Goal: Navigation & Orientation: Find specific page/section

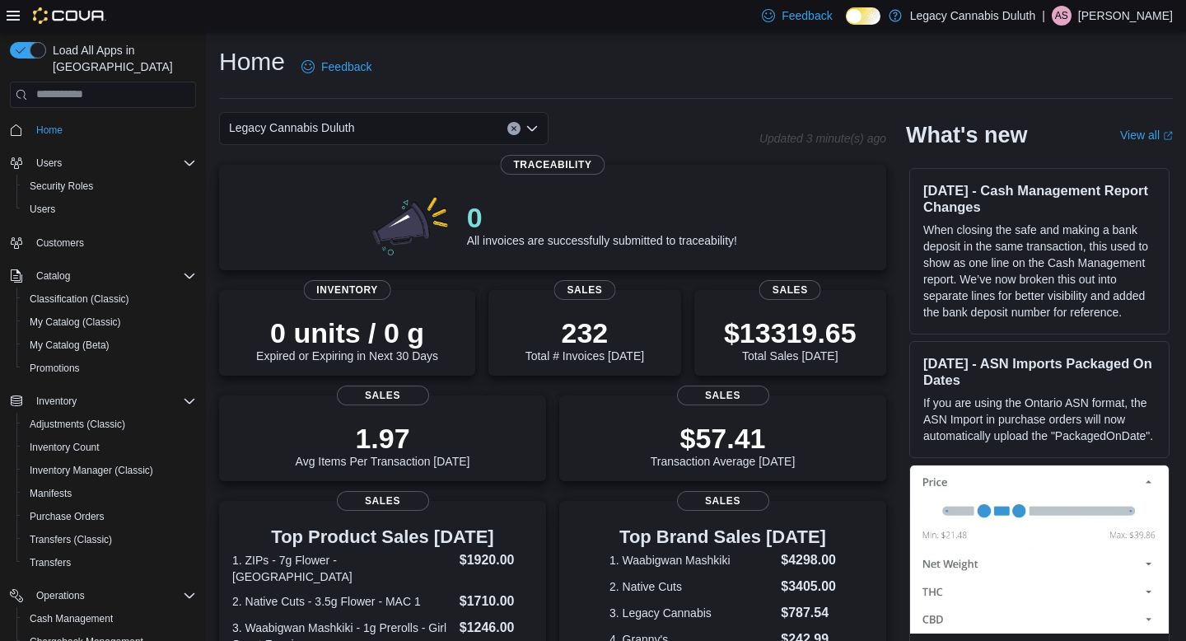
scroll to position [197, 0]
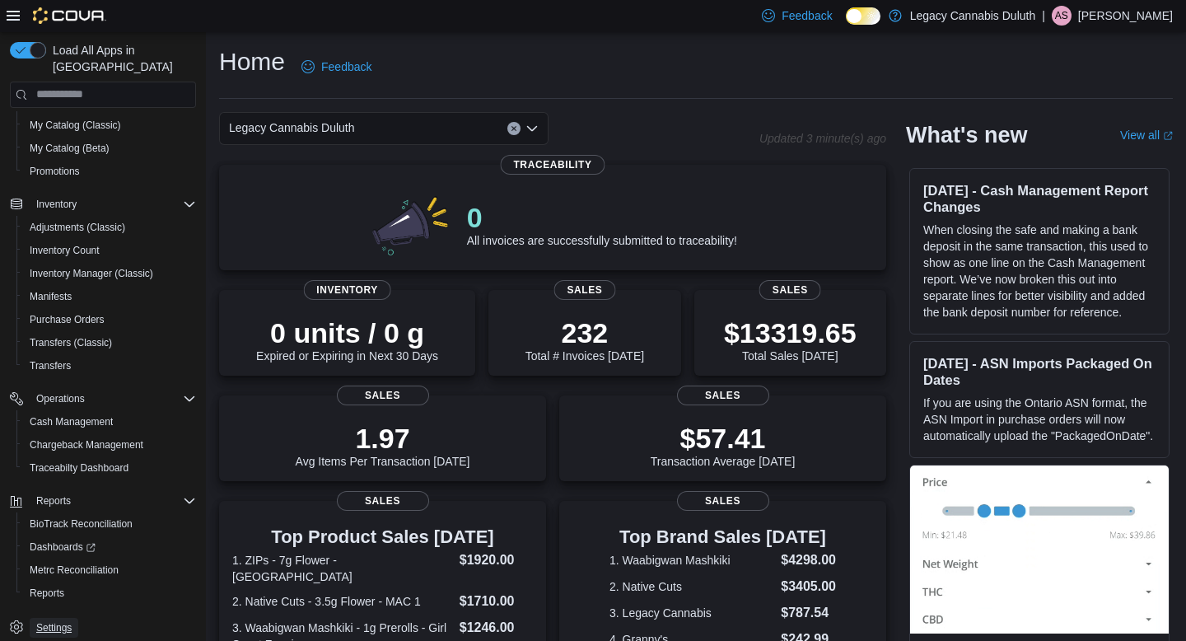
click at [60, 621] on span "Settings" at bounding box center [53, 627] width 35 height 13
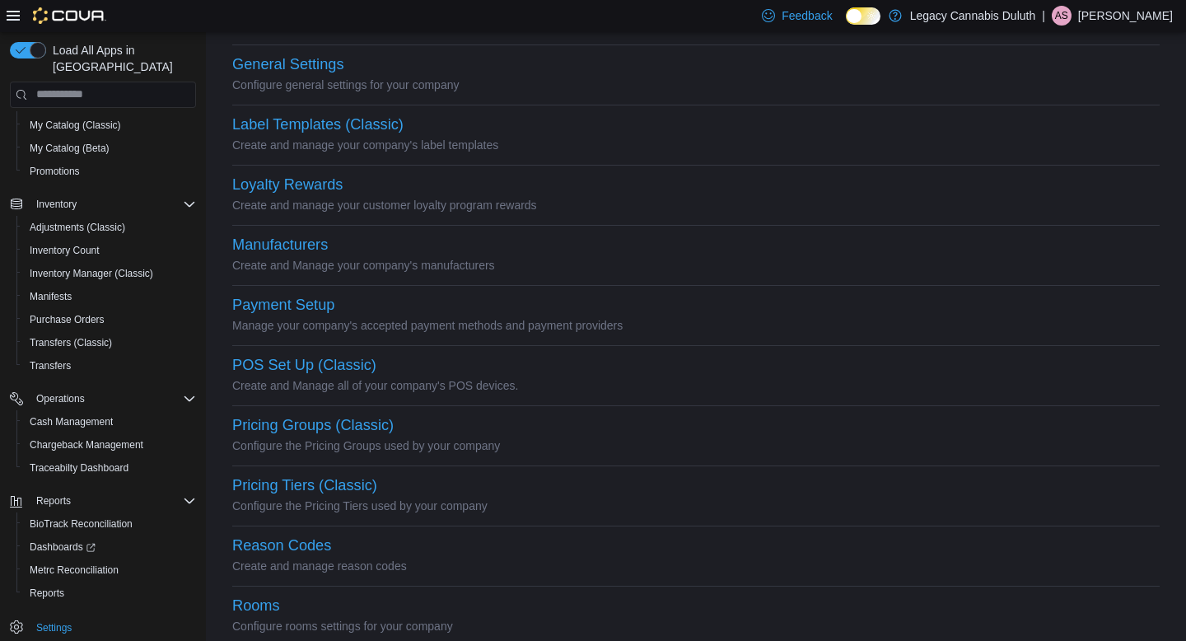
scroll to position [444, 0]
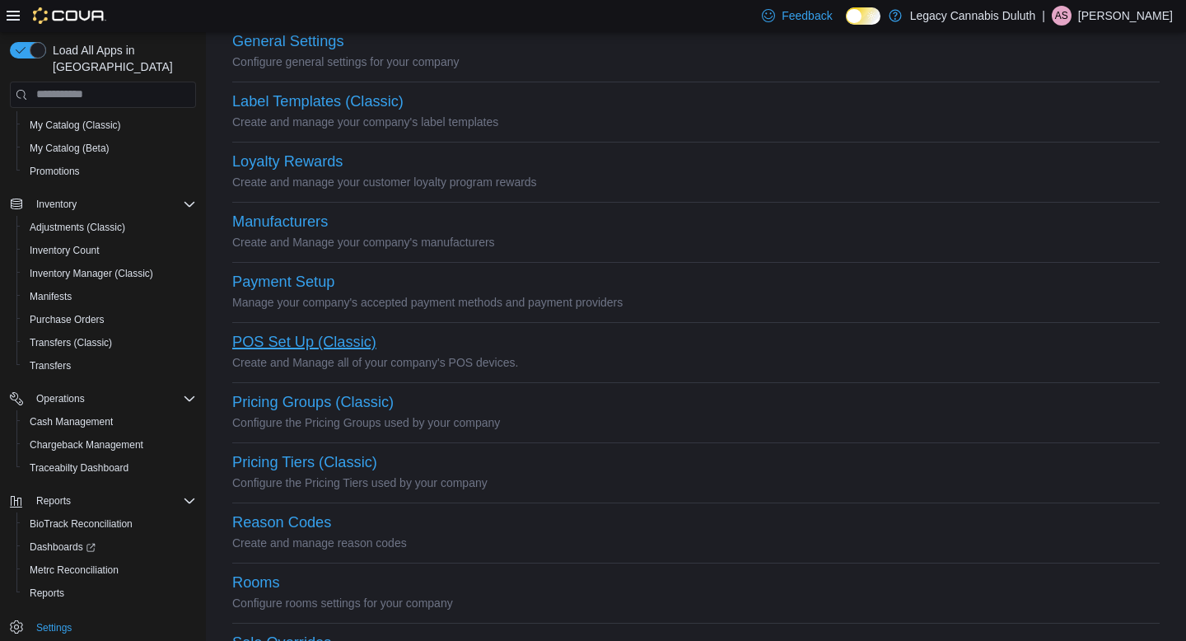
click at [316, 349] on button "POS Set Up (Classic)" at bounding box center [304, 341] width 144 height 17
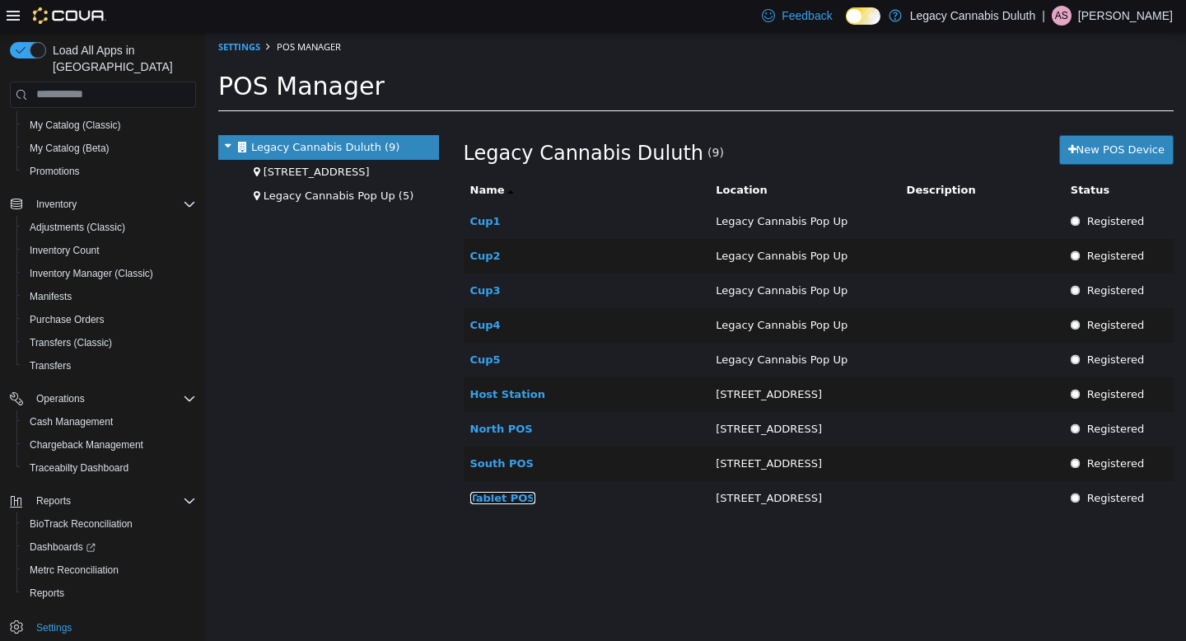
click at [515, 501] on link "Tablet POS" at bounding box center [502, 497] width 65 height 12
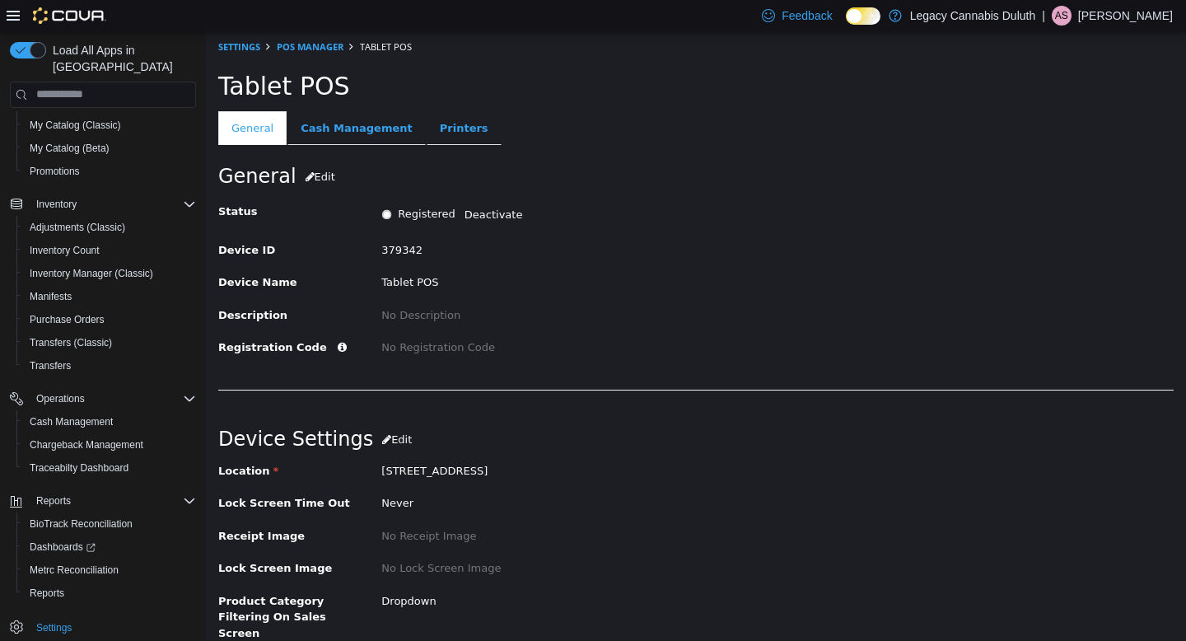
click at [433, 108] on div "Tablet POS" at bounding box center [696, 85] width 980 height 49
click at [447, 138] on link "Printers" at bounding box center [464, 127] width 75 height 35
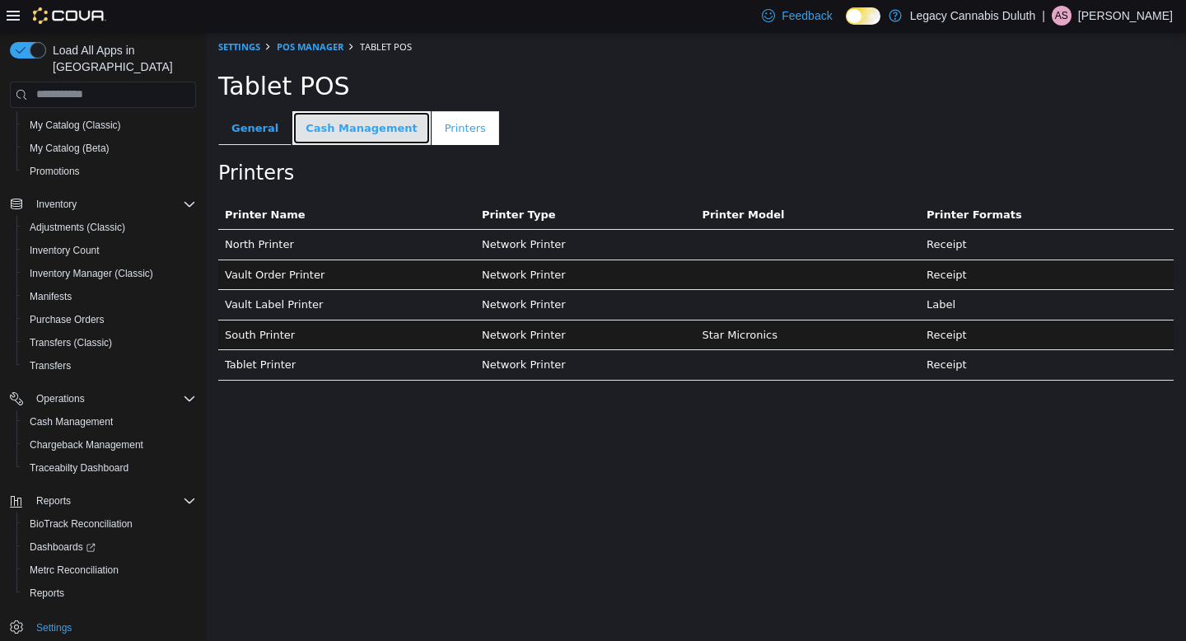
click at [359, 130] on link "Cash Management" at bounding box center [361, 127] width 138 height 35
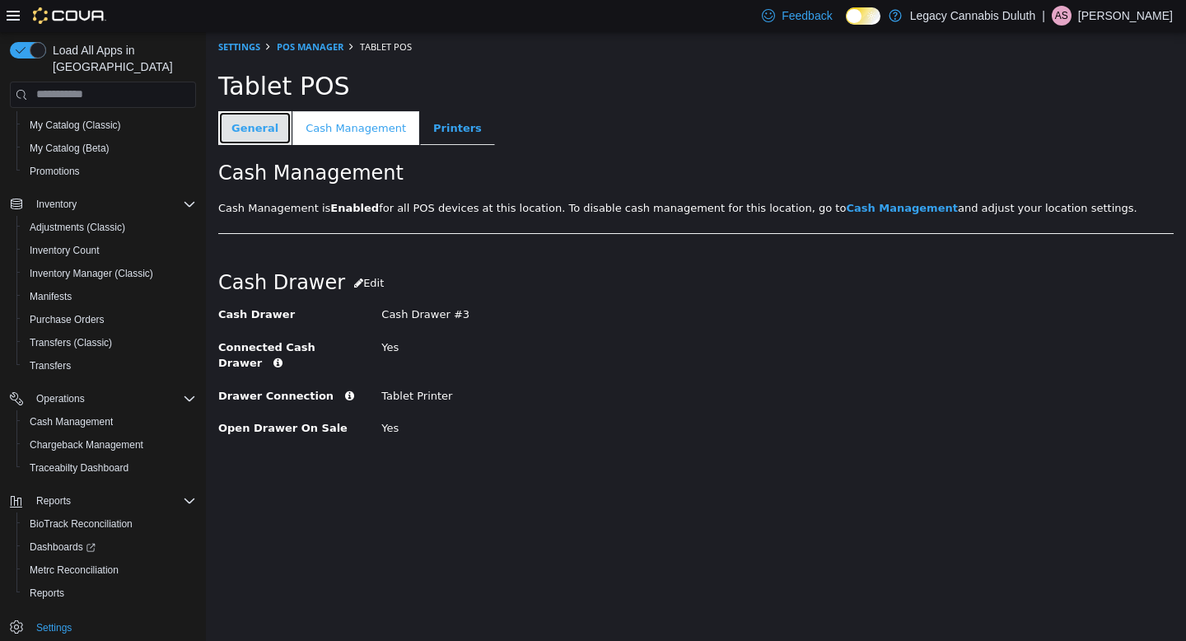
click at [257, 130] on link "General" at bounding box center [254, 127] width 73 height 35
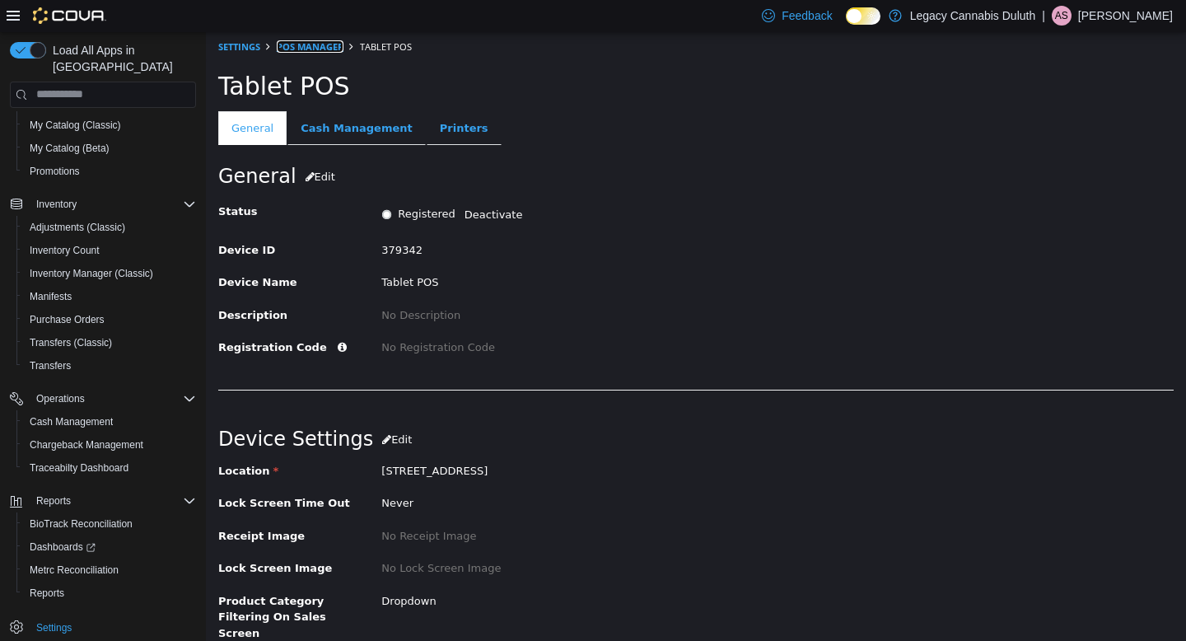
click at [321, 46] on link "POS Manager" at bounding box center [310, 46] width 67 height 12
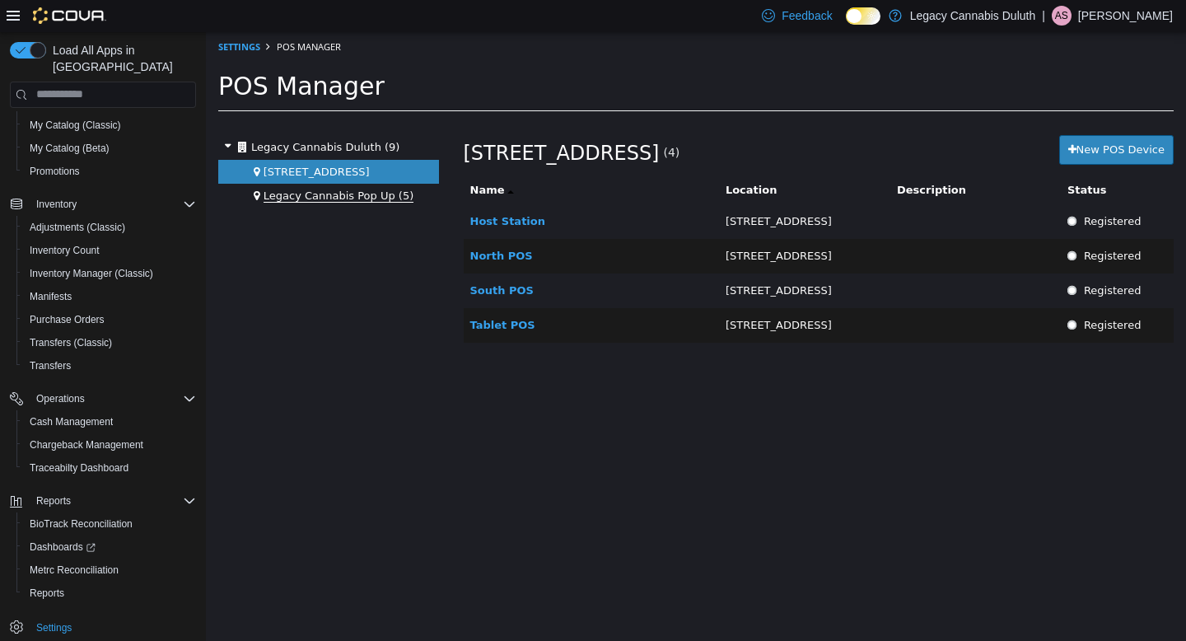
click at [375, 199] on span "Legacy Cannabis Pop Up (5)" at bounding box center [338, 195] width 151 height 13
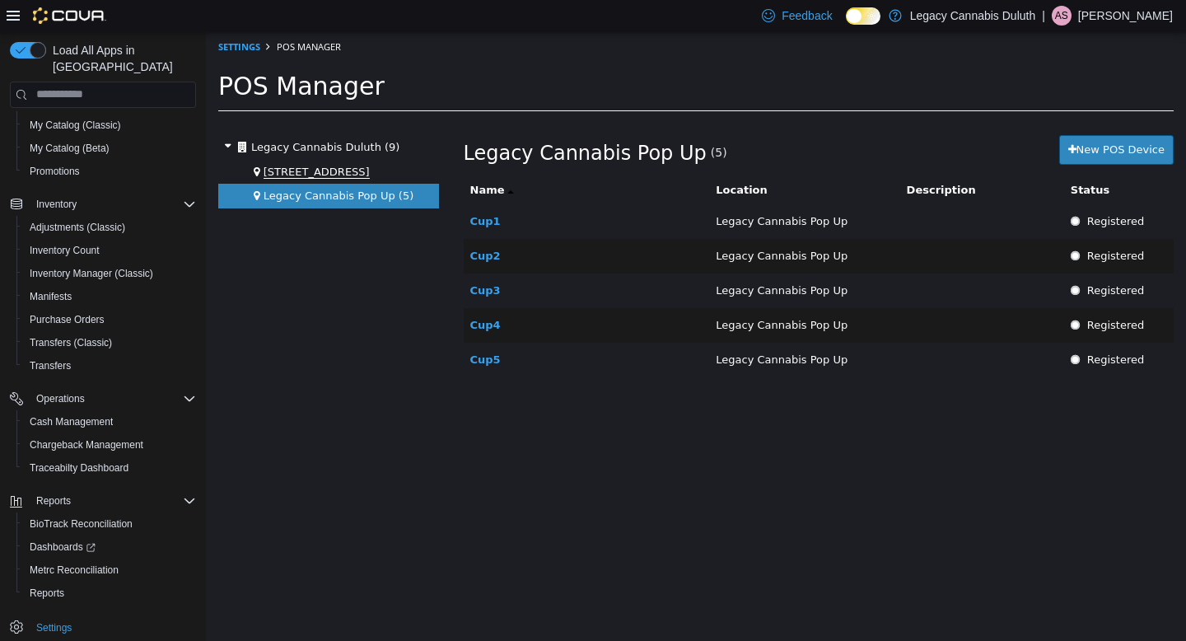
click at [340, 165] on span "1906 W Superior St. (4)" at bounding box center [316, 171] width 106 height 13
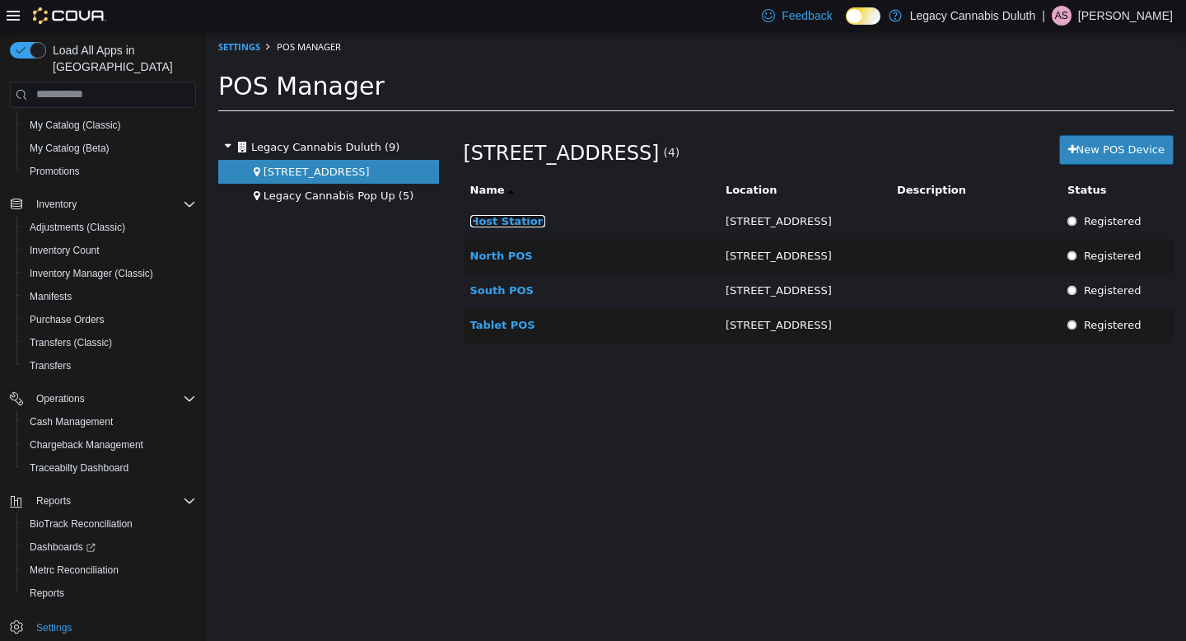
click at [512, 217] on link "Host Station" at bounding box center [508, 220] width 76 height 12
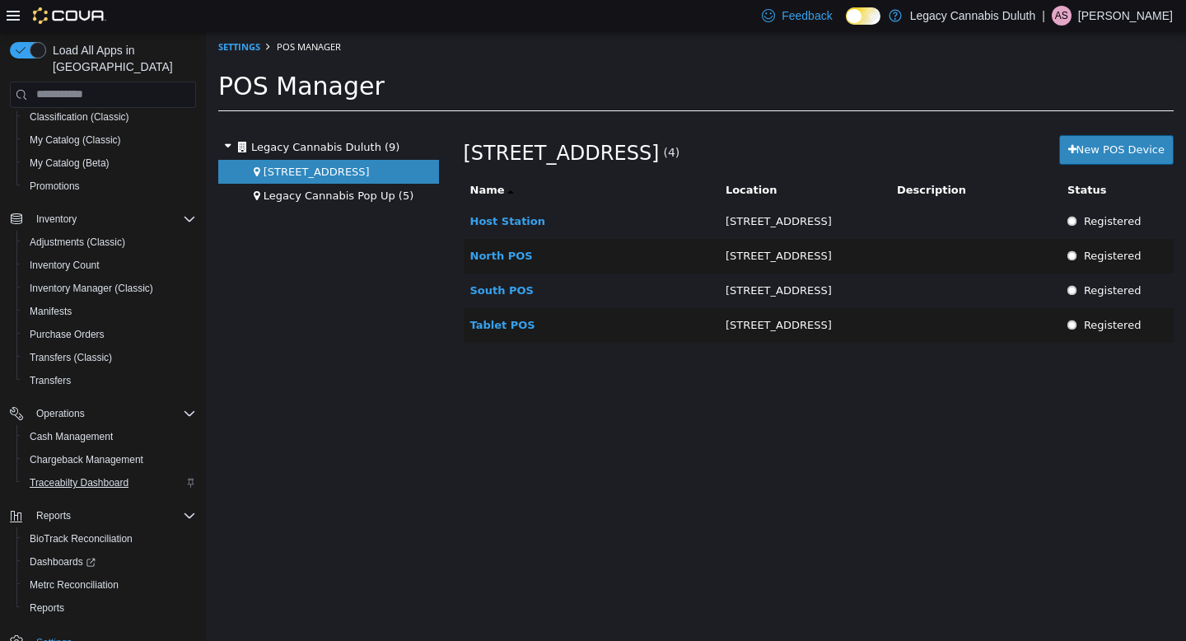
scroll to position [173, 0]
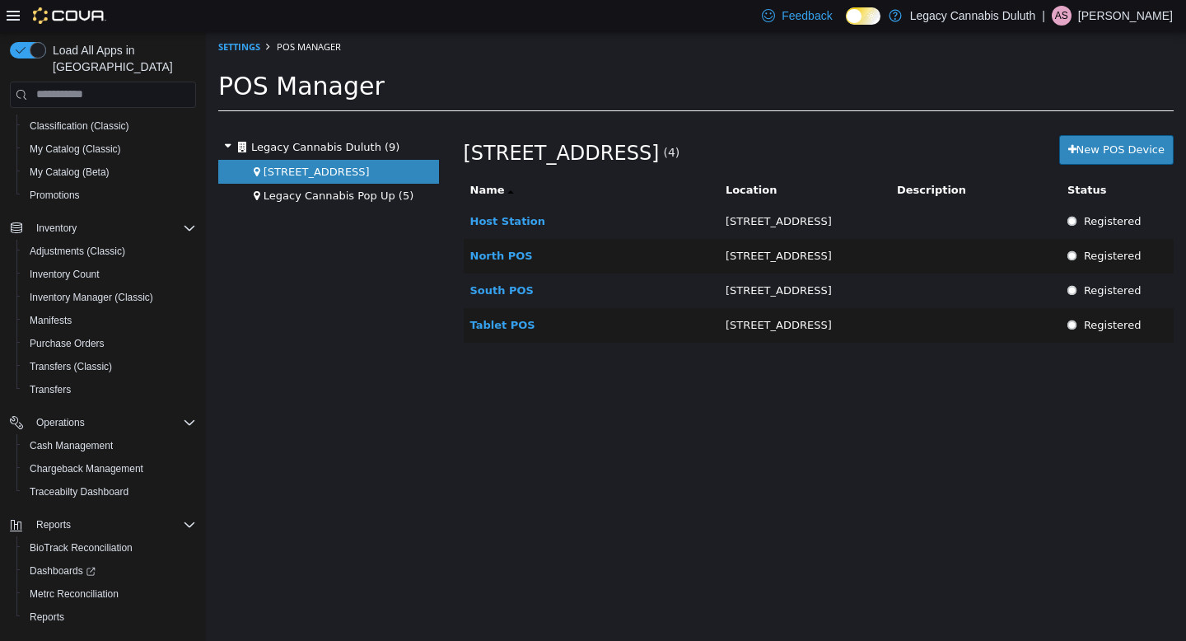
click at [68, 640] on span "Settings" at bounding box center [53, 651] width 35 height 13
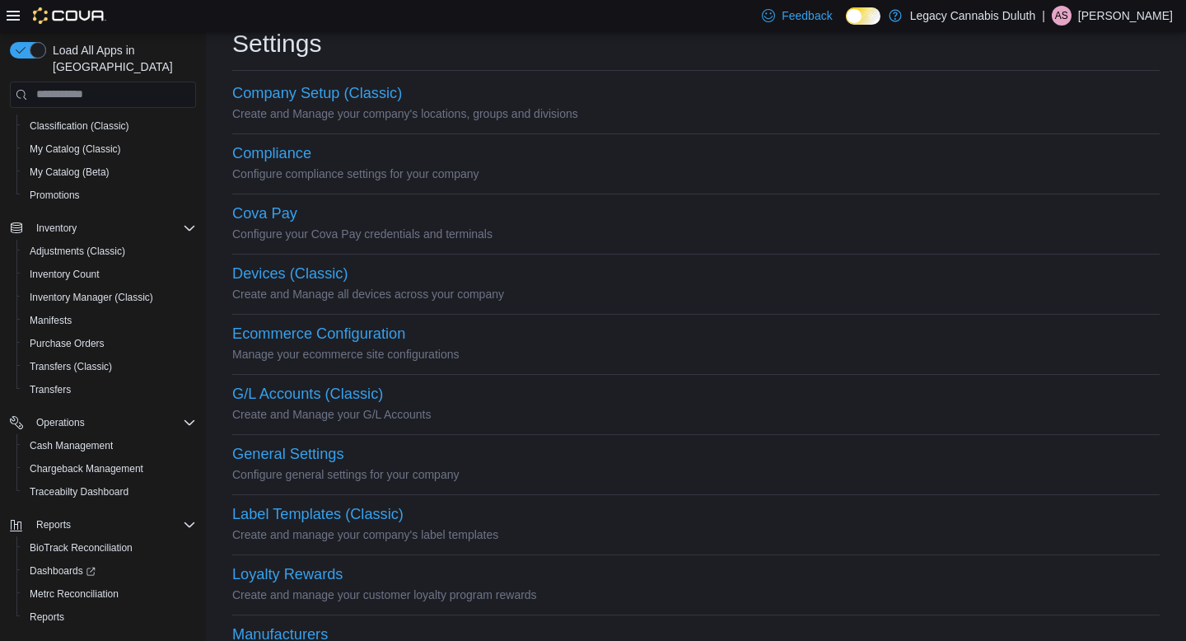
scroll to position [40, 0]
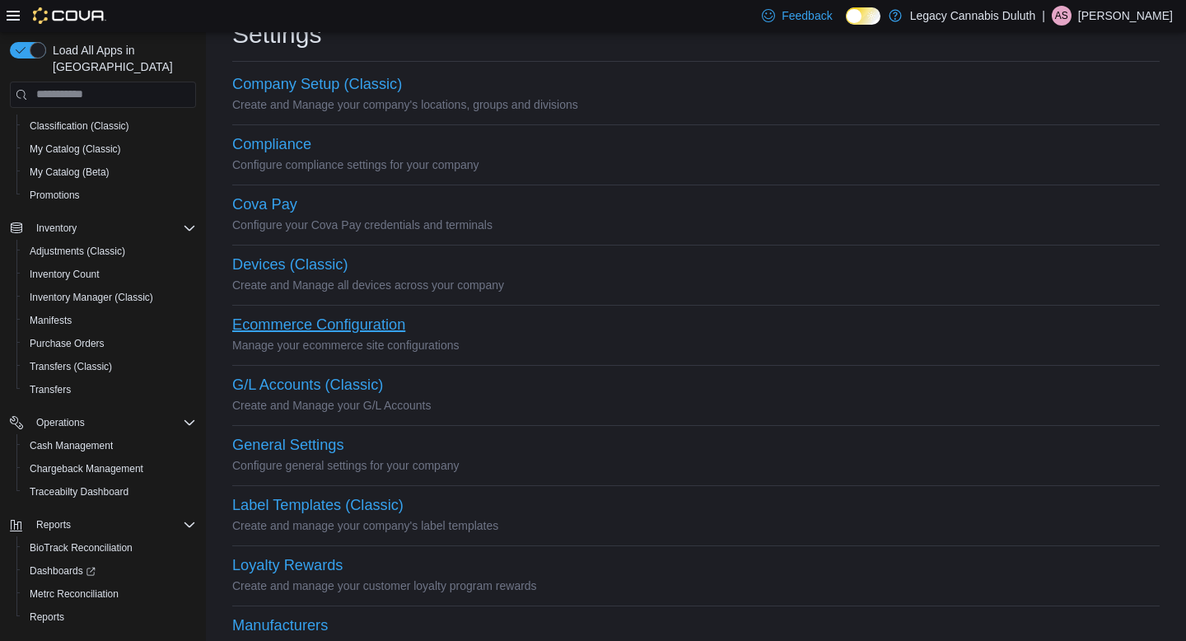
click at [379, 322] on button "Ecommerce Configuration" at bounding box center [318, 324] width 173 height 17
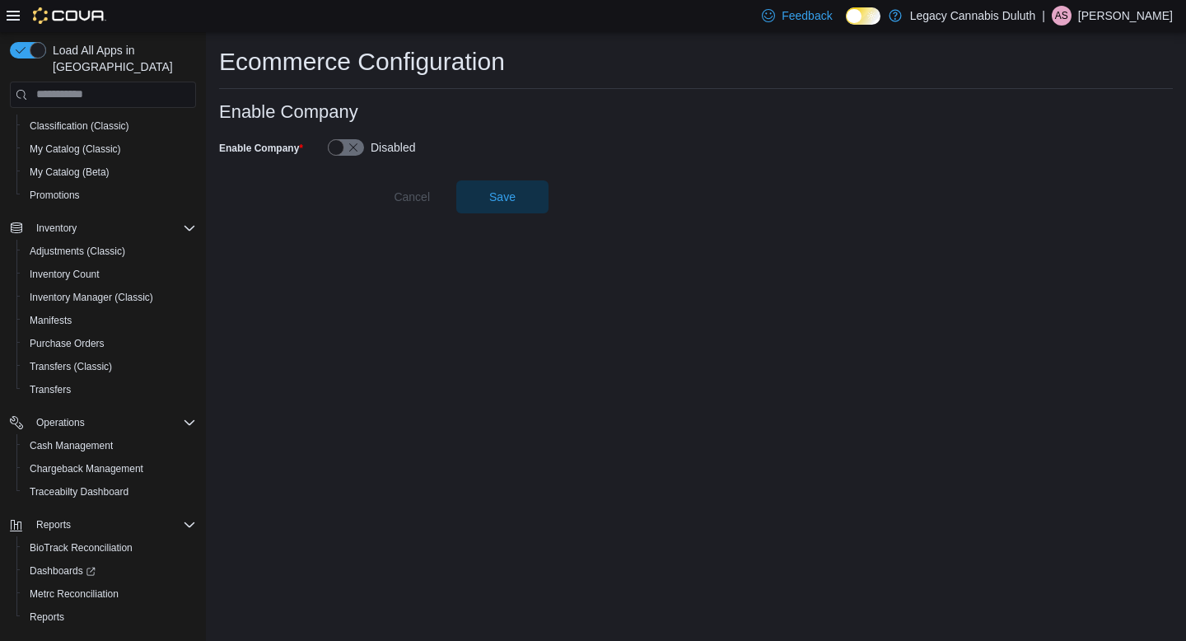
click at [61, 640] on span "Settings" at bounding box center [53, 651] width 35 height 13
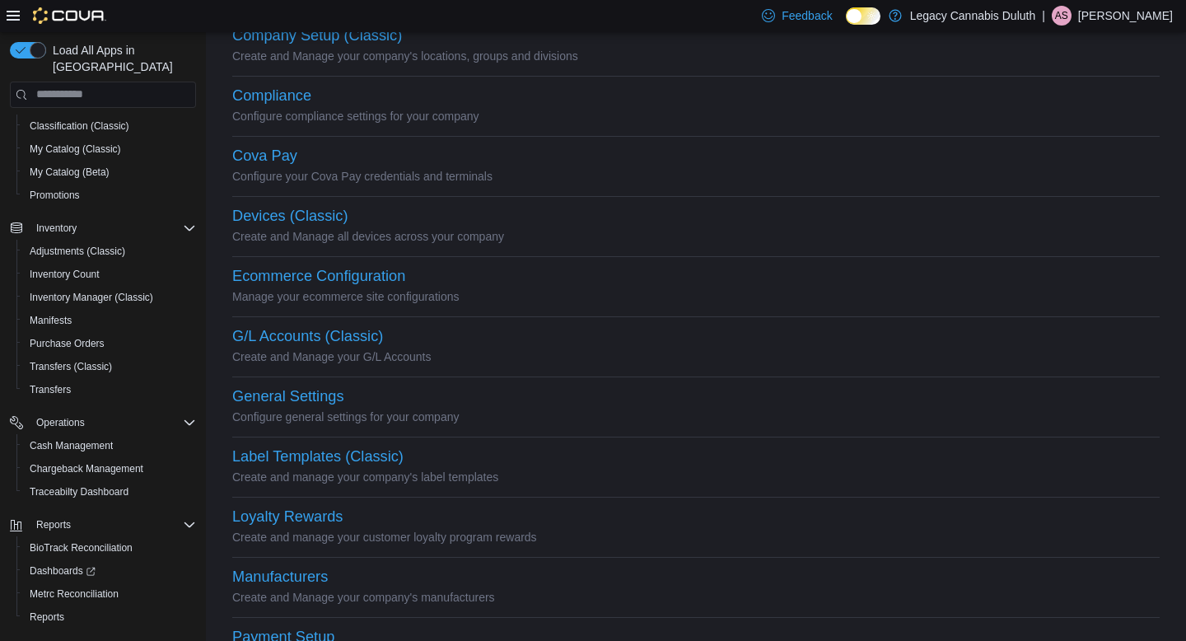
scroll to position [104, 0]
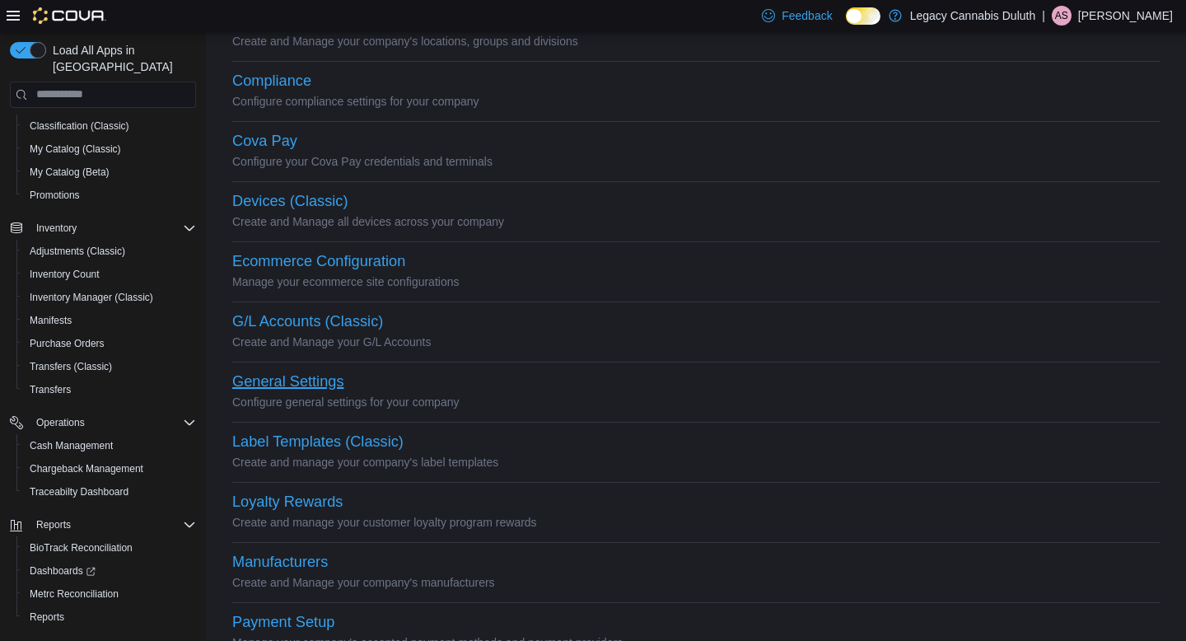
click at [302, 389] on button "General Settings" at bounding box center [287, 381] width 111 height 17
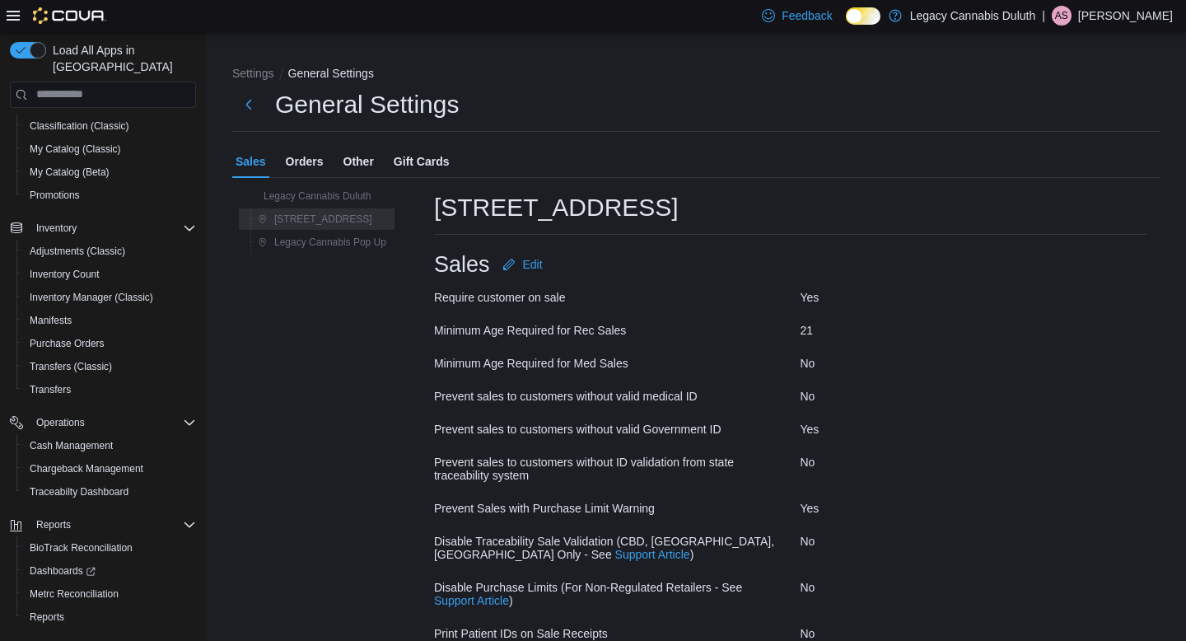
click at [315, 161] on span "Orders" at bounding box center [305, 161] width 38 height 33
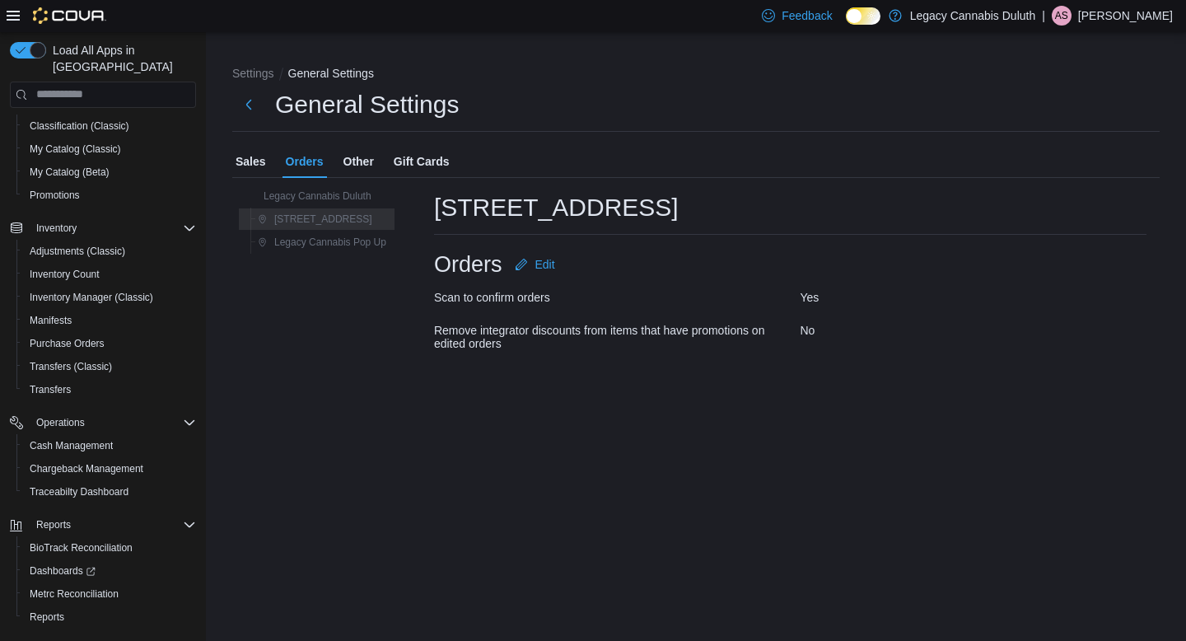
click at [361, 153] on span "Other" at bounding box center [358, 161] width 30 height 33
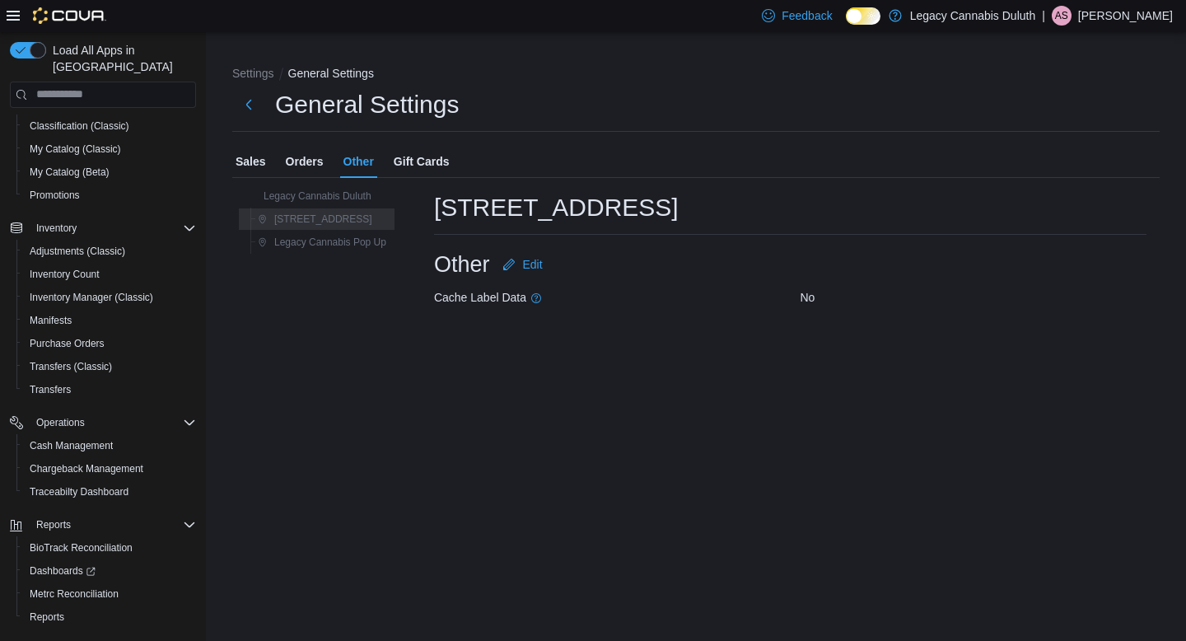
click at [424, 154] on span "Gift Cards" at bounding box center [422, 161] width 56 height 33
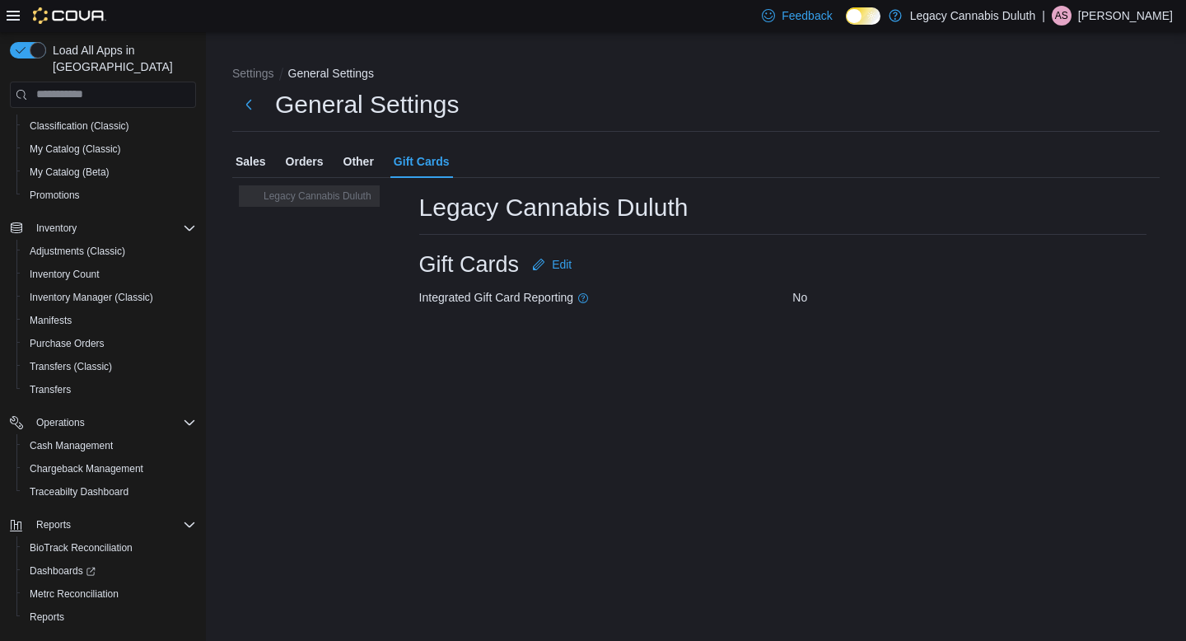
click at [235, 168] on span "Sales" at bounding box center [250, 161] width 30 height 33
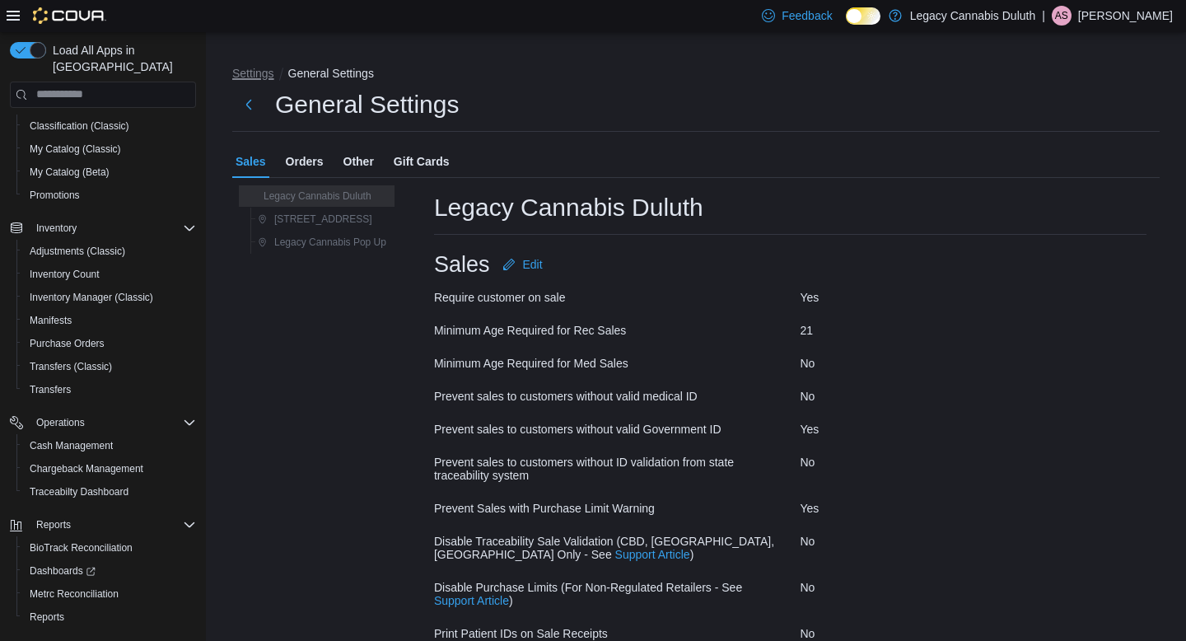
click at [266, 67] on button "Settings" at bounding box center [253, 73] width 42 height 13
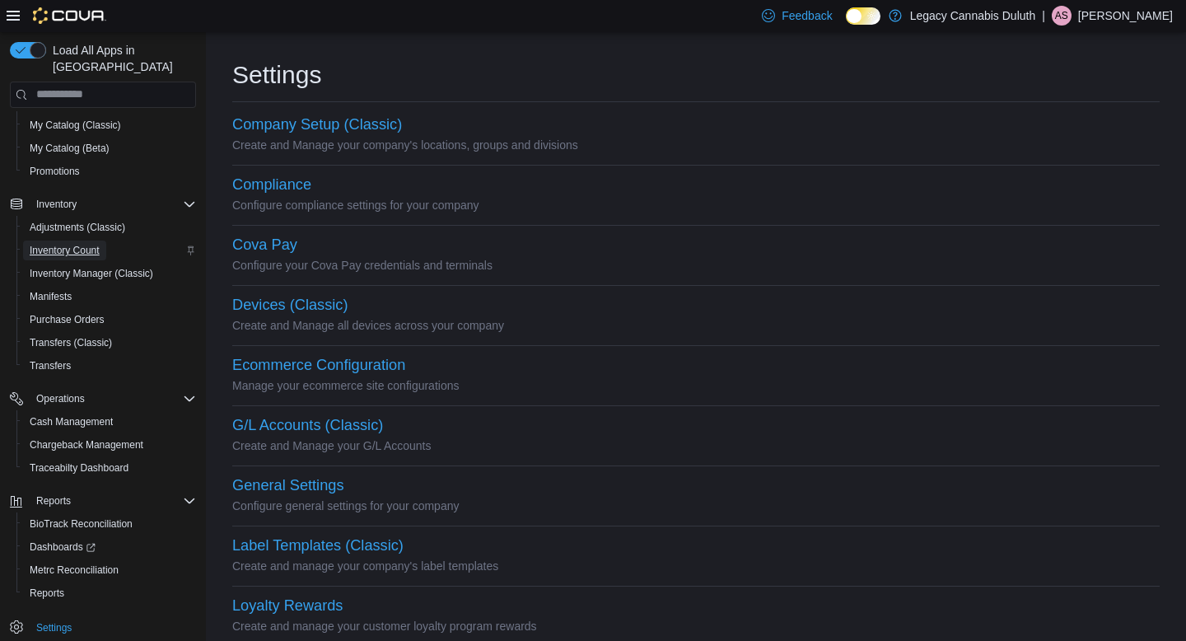
click at [76, 243] on span "Inventory Count" at bounding box center [65, 250] width 70 height 20
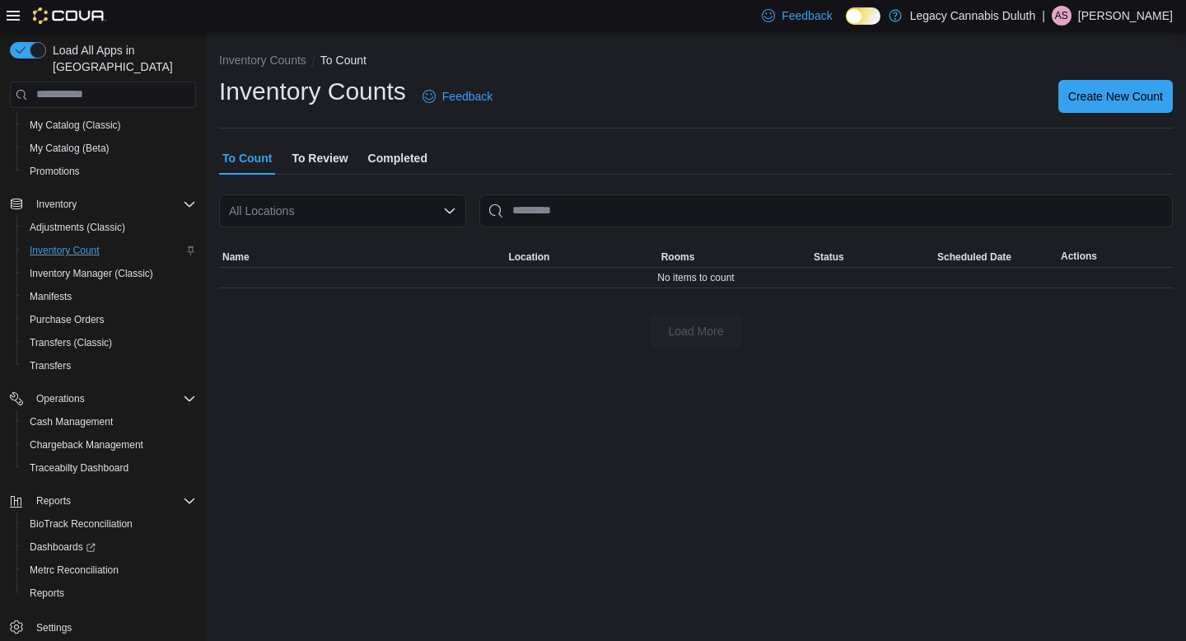
click at [328, 151] on span "To Review" at bounding box center [319, 158] width 56 height 33
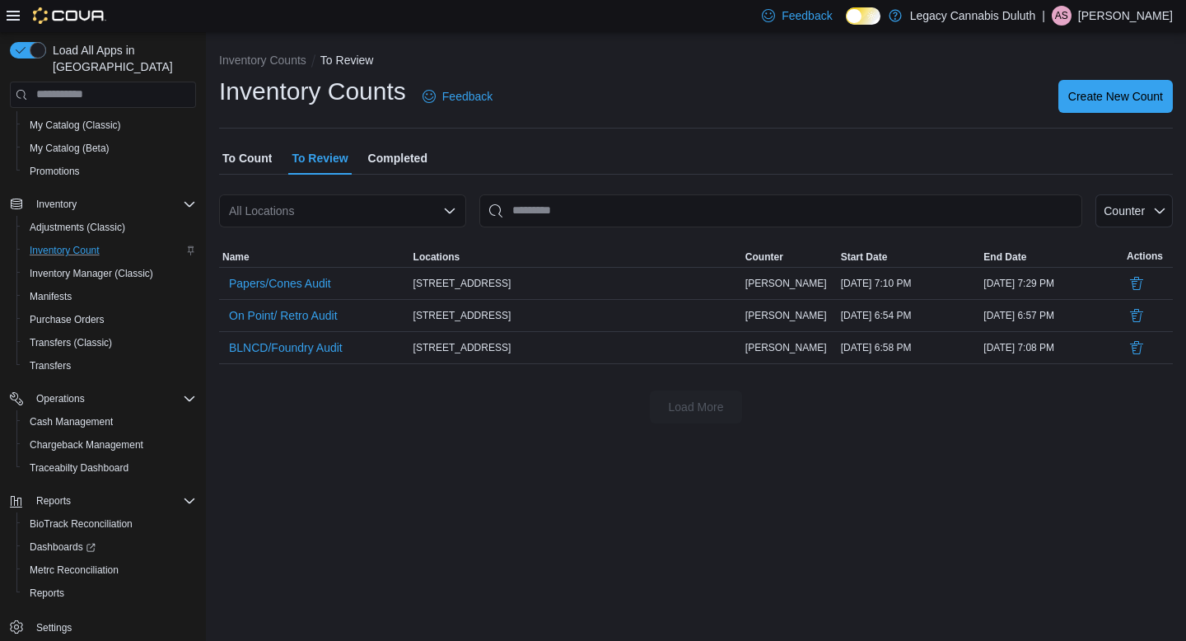
click at [408, 159] on span "Completed" at bounding box center [397, 158] width 59 height 33
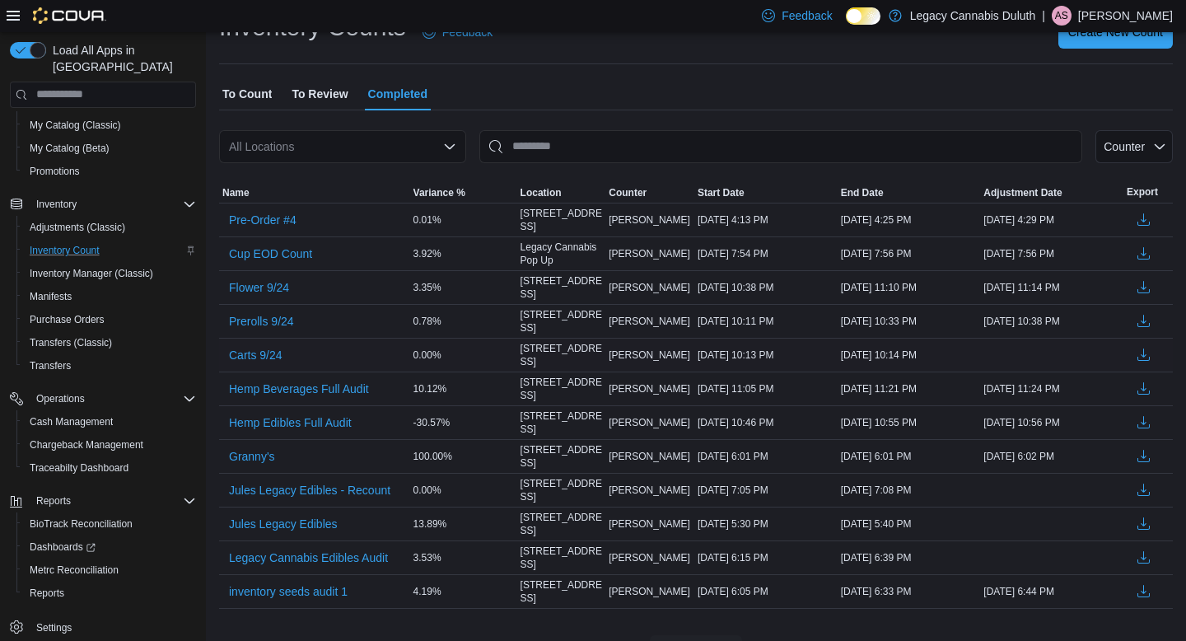
scroll to position [75, 0]
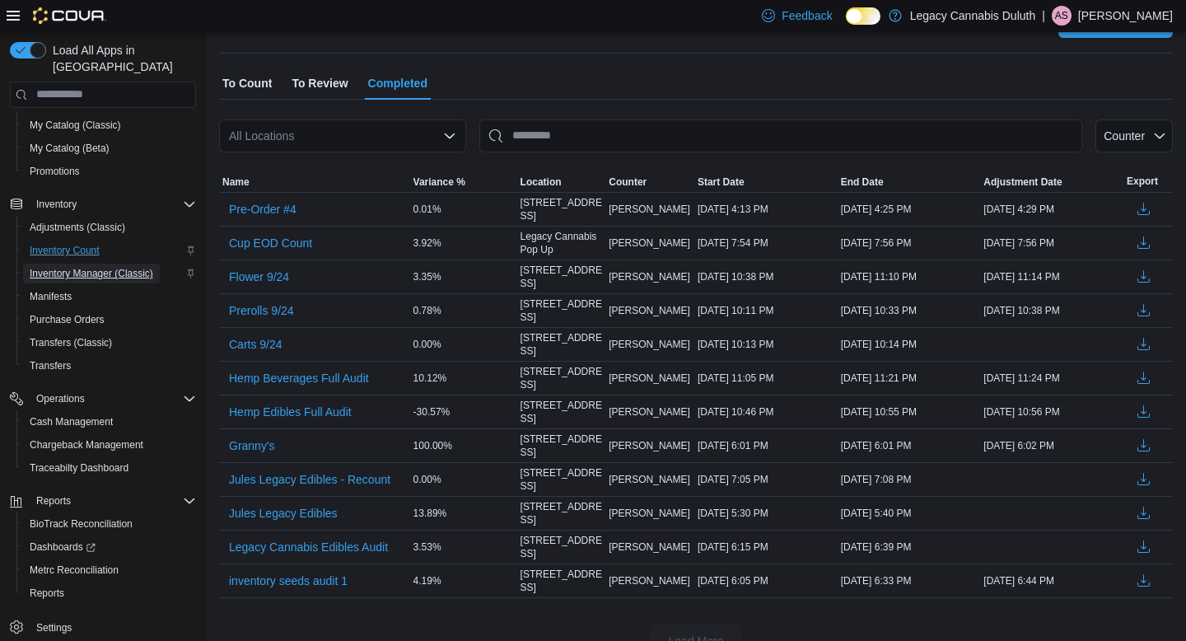
click at [79, 267] on span "Inventory Manager (Classic)" at bounding box center [92, 273] width 124 height 13
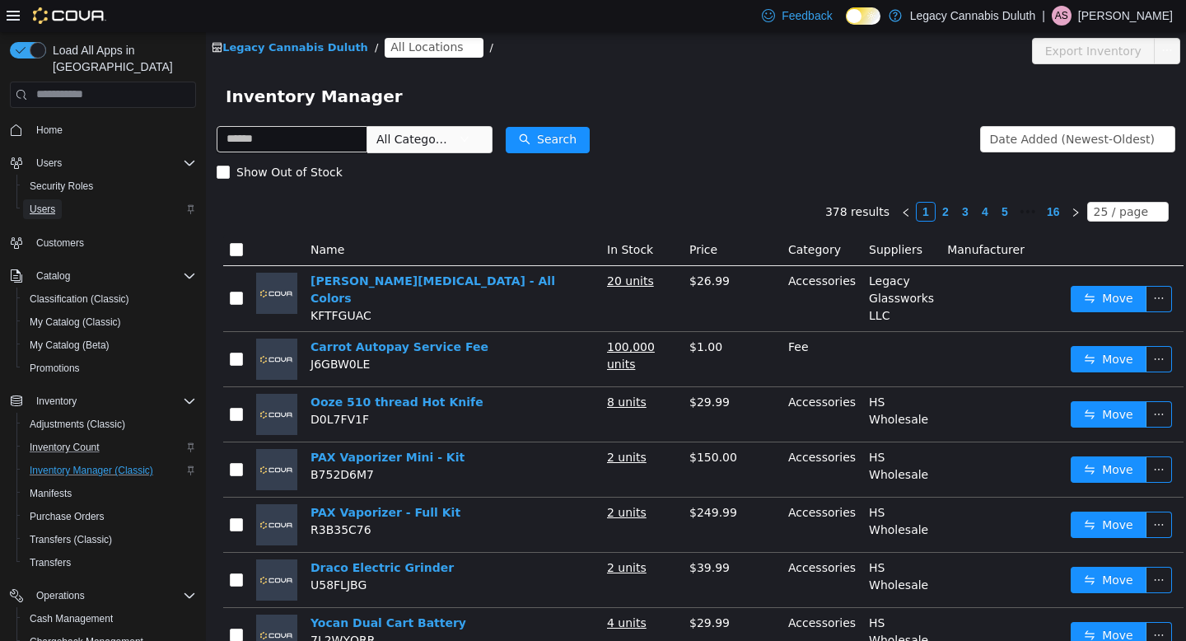
click at [47, 203] on span "Users" at bounding box center [43, 209] width 26 height 13
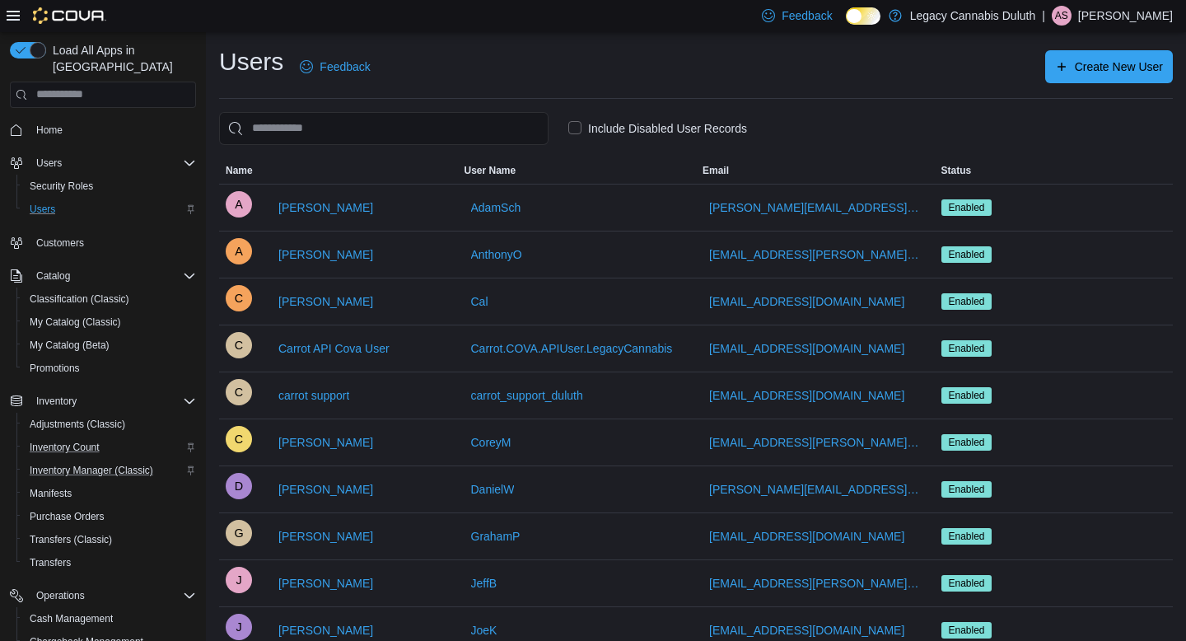
click at [580, 128] on label "Include Disabled User Records" at bounding box center [657, 129] width 179 height 20
click at [580, 133] on label "Include Disabled User Records" at bounding box center [657, 129] width 179 height 20
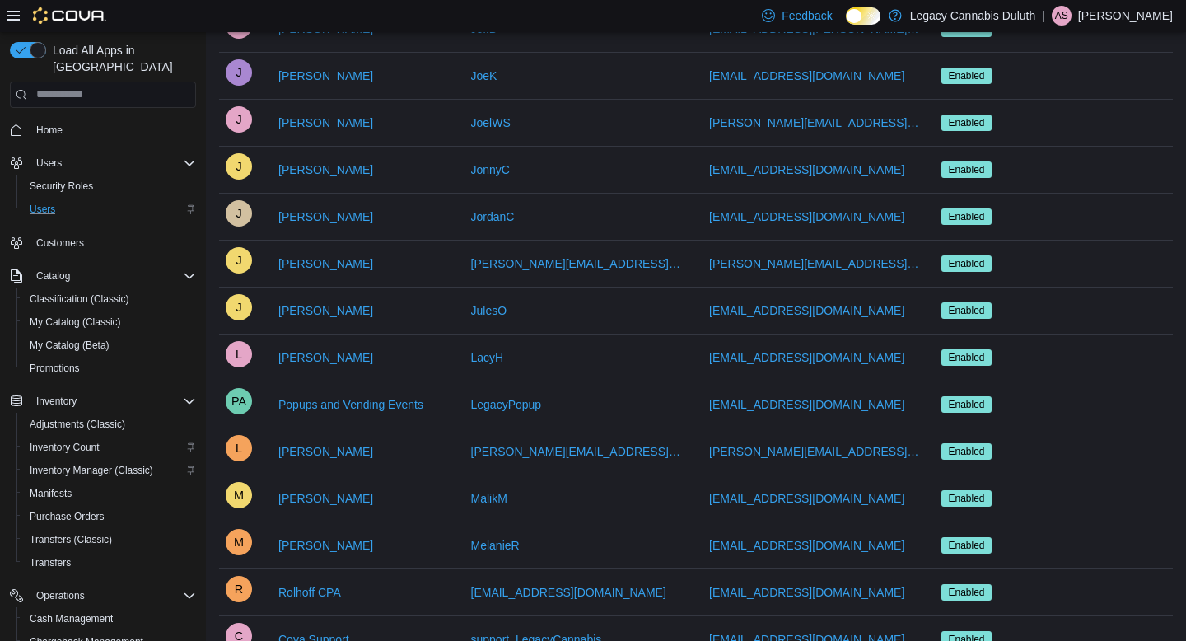
scroll to position [665, 0]
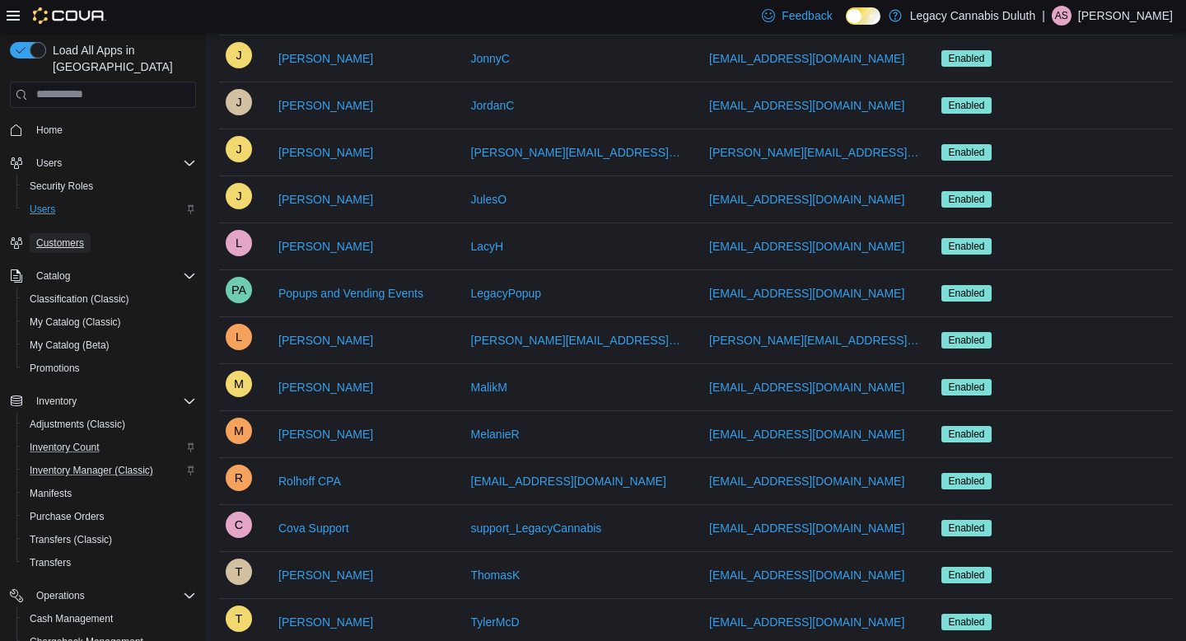
click at [61, 236] on span "Customers" at bounding box center [60, 242] width 48 height 13
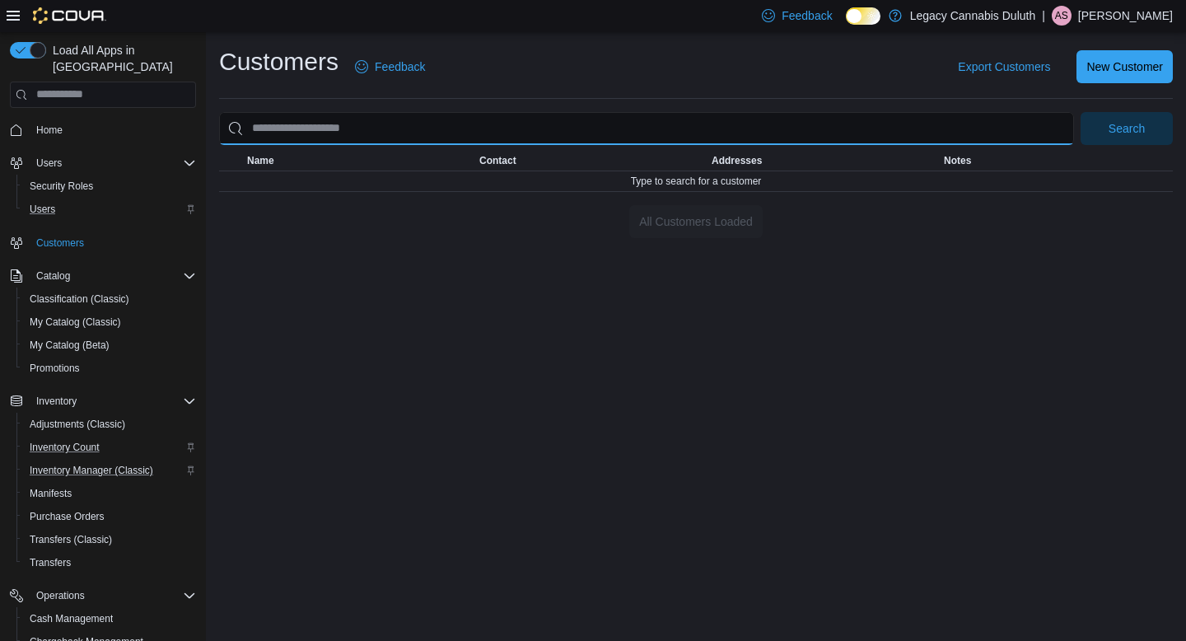
click at [344, 117] on input "search" at bounding box center [646, 128] width 855 height 33
click at [1080, 112] on button "Search" at bounding box center [1126, 128] width 92 height 33
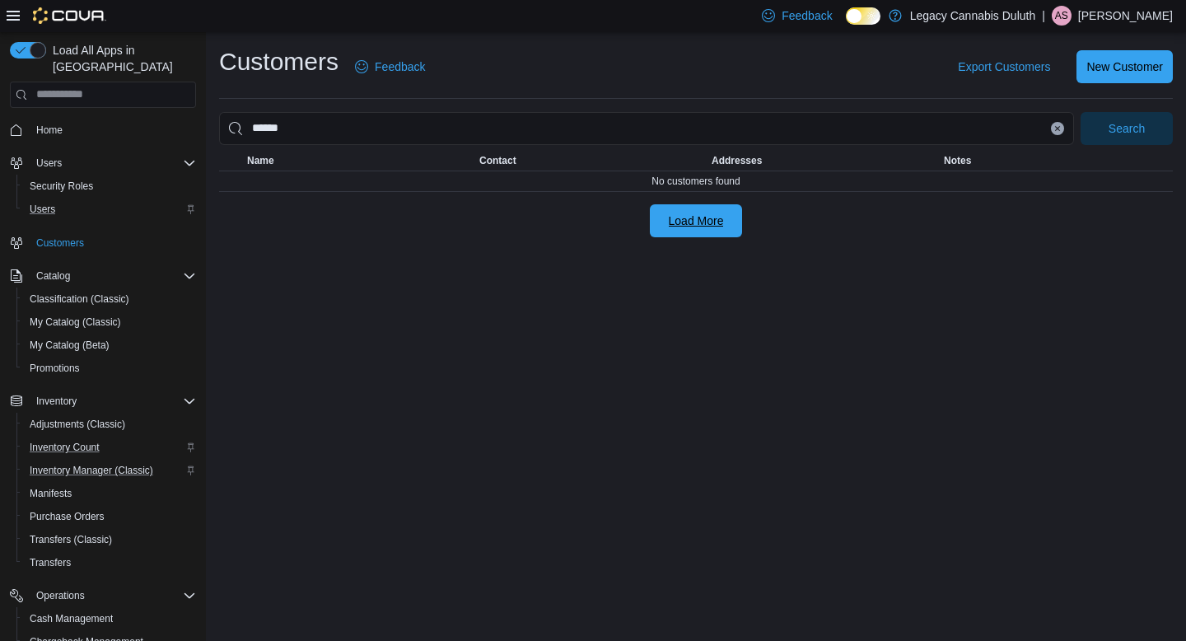
click at [683, 225] on span "Load More" at bounding box center [696, 220] width 55 height 16
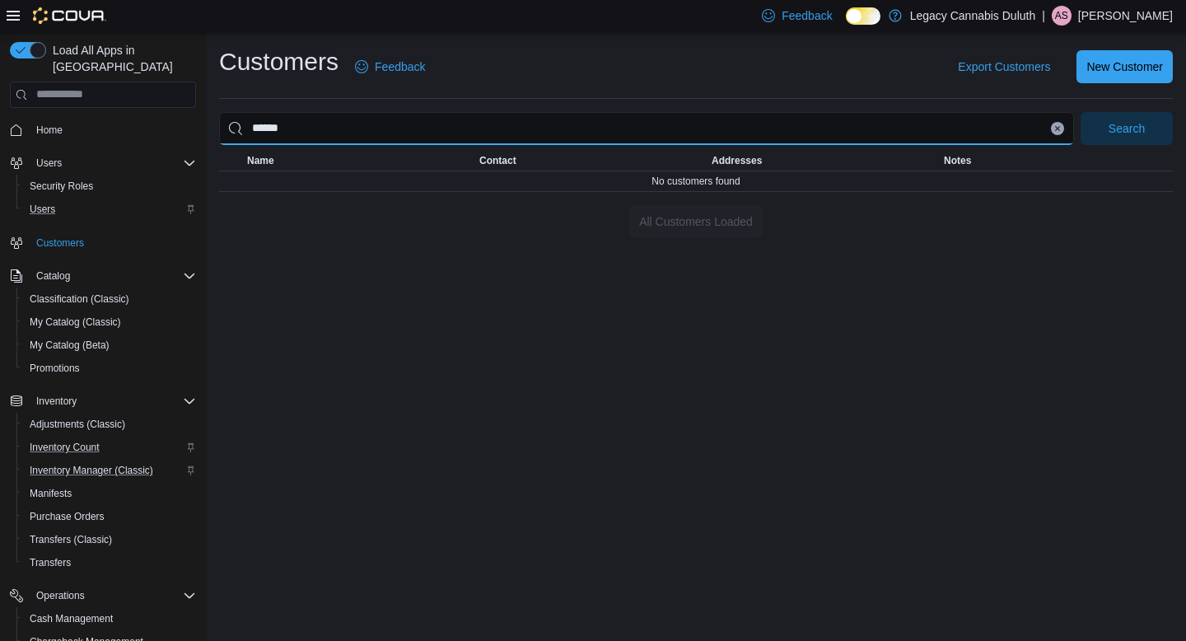
click at [457, 138] on input "******" at bounding box center [646, 128] width 855 height 33
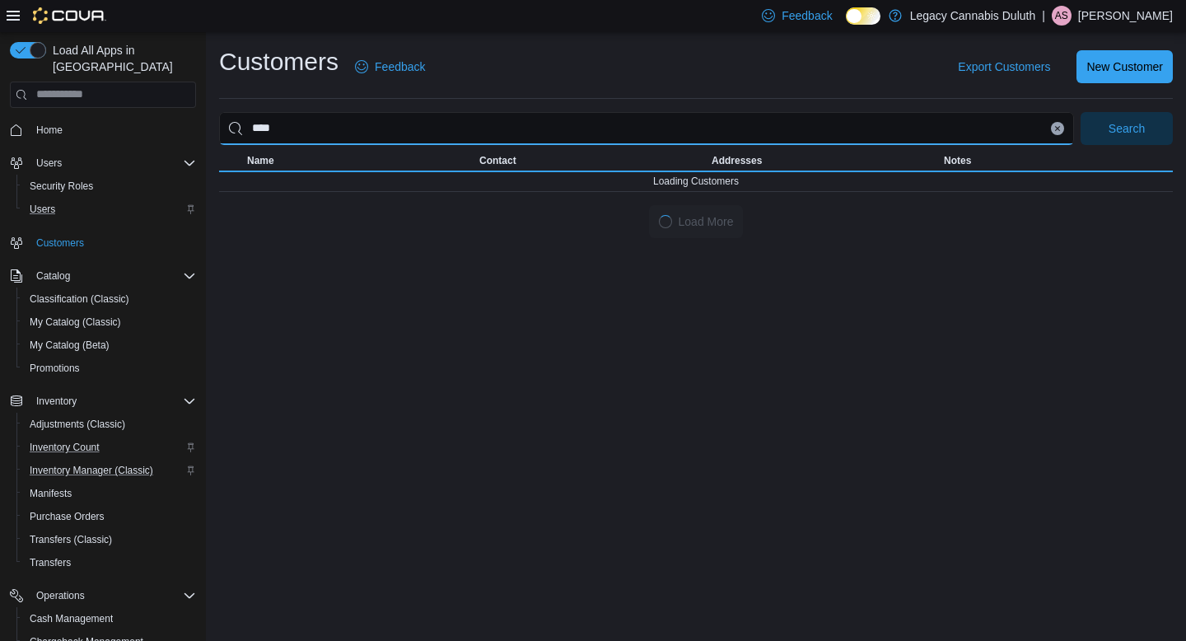
click at [1080, 112] on button "Search" at bounding box center [1126, 128] width 92 height 33
click at [280, 131] on input "****" at bounding box center [646, 128] width 855 height 33
type input "*"
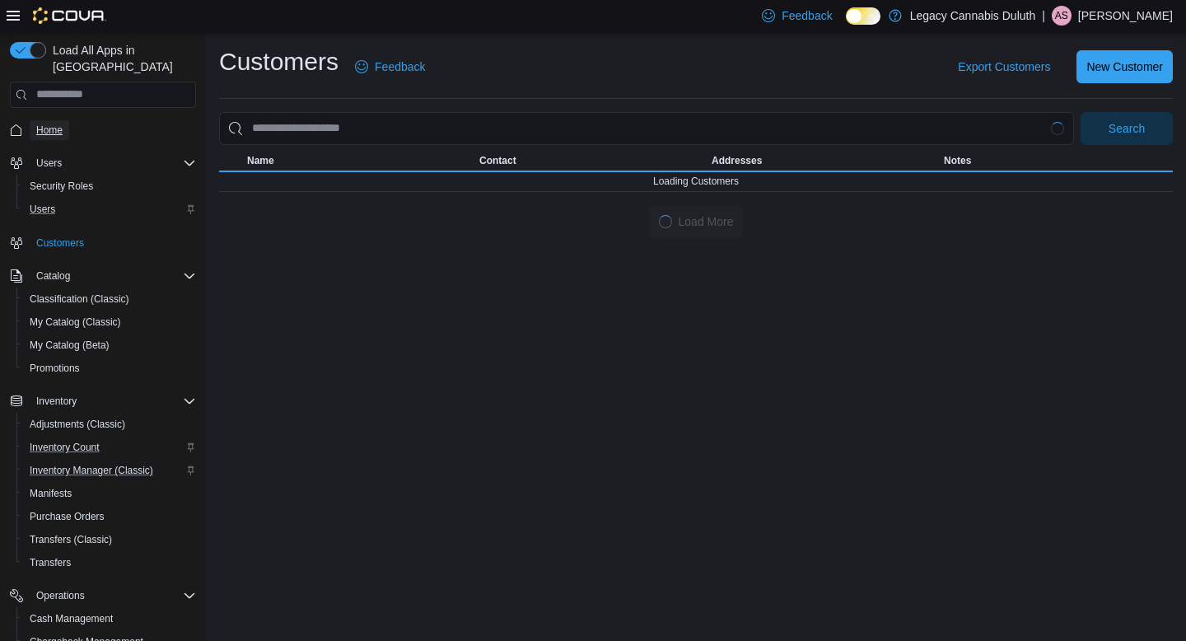
click at [57, 124] on span "Home" at bounding box center [49, 130] width 26 height 13
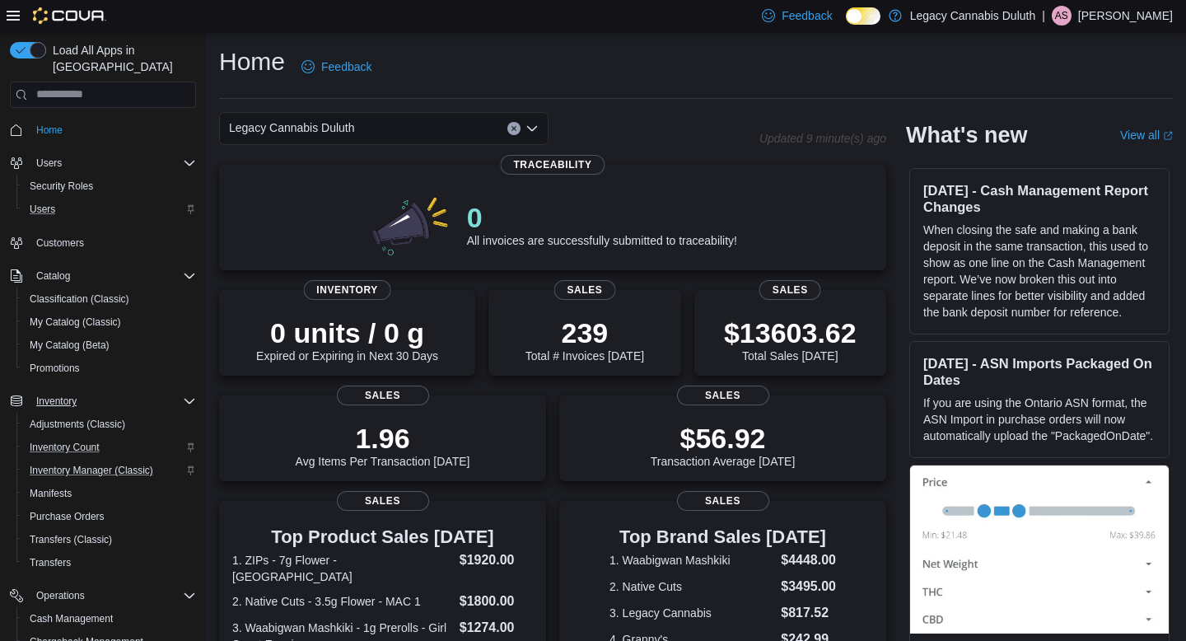
scroll to position [197, 0]
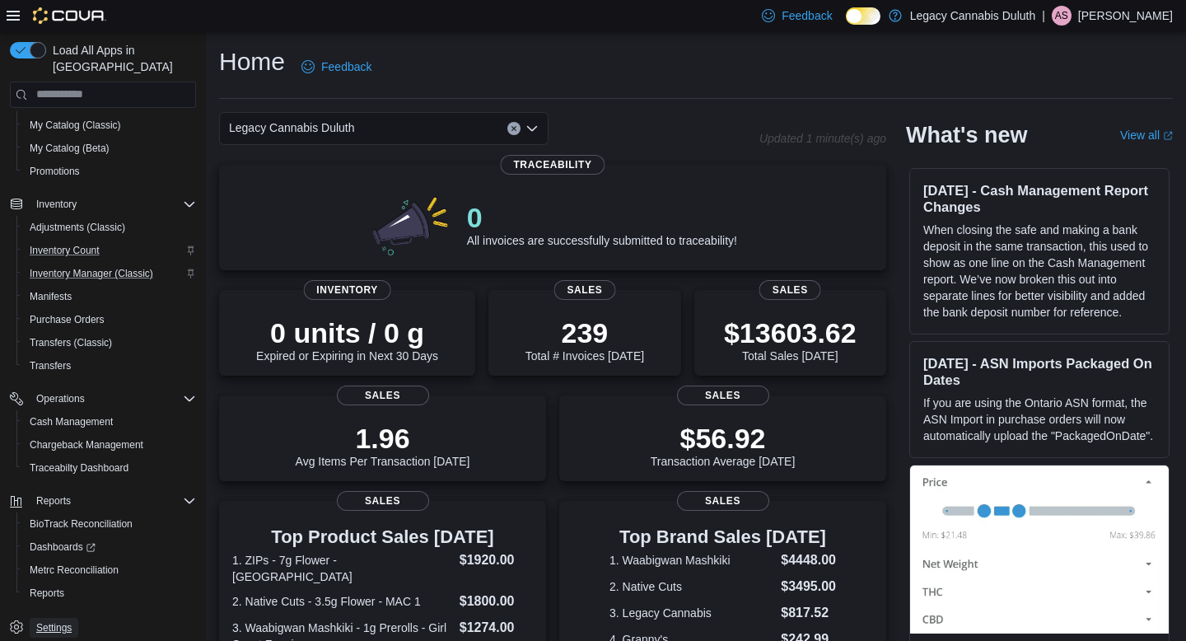
click at [66, 621] on span "Settings" at bounding box center [53, 627] width 35 height 13
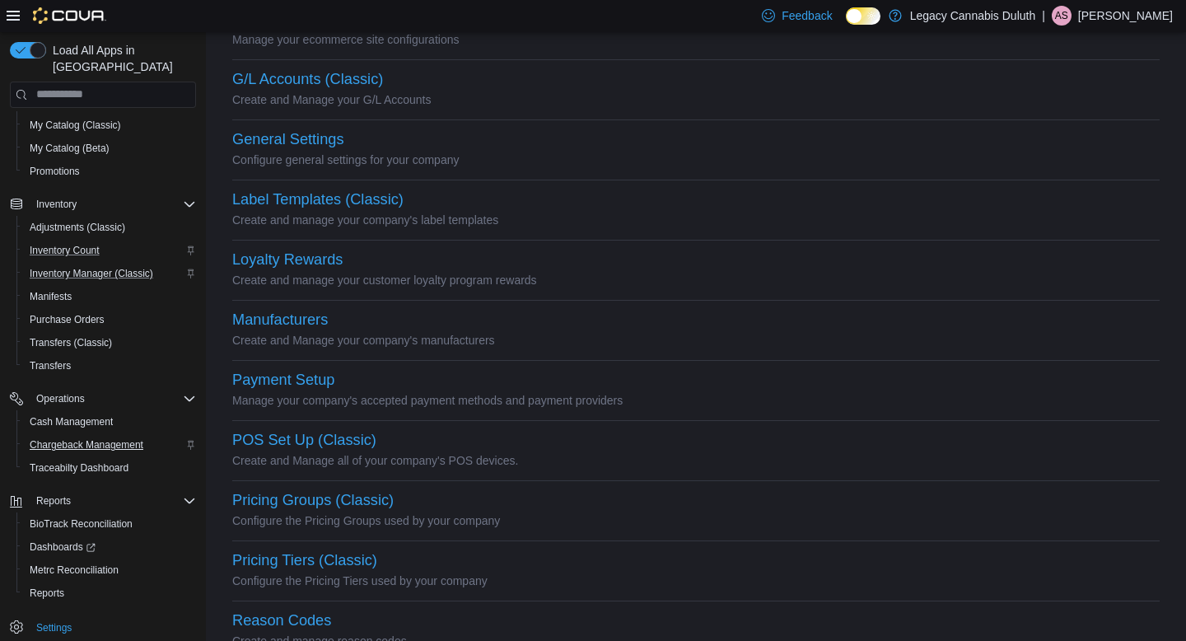
scroll to position [580, 0]
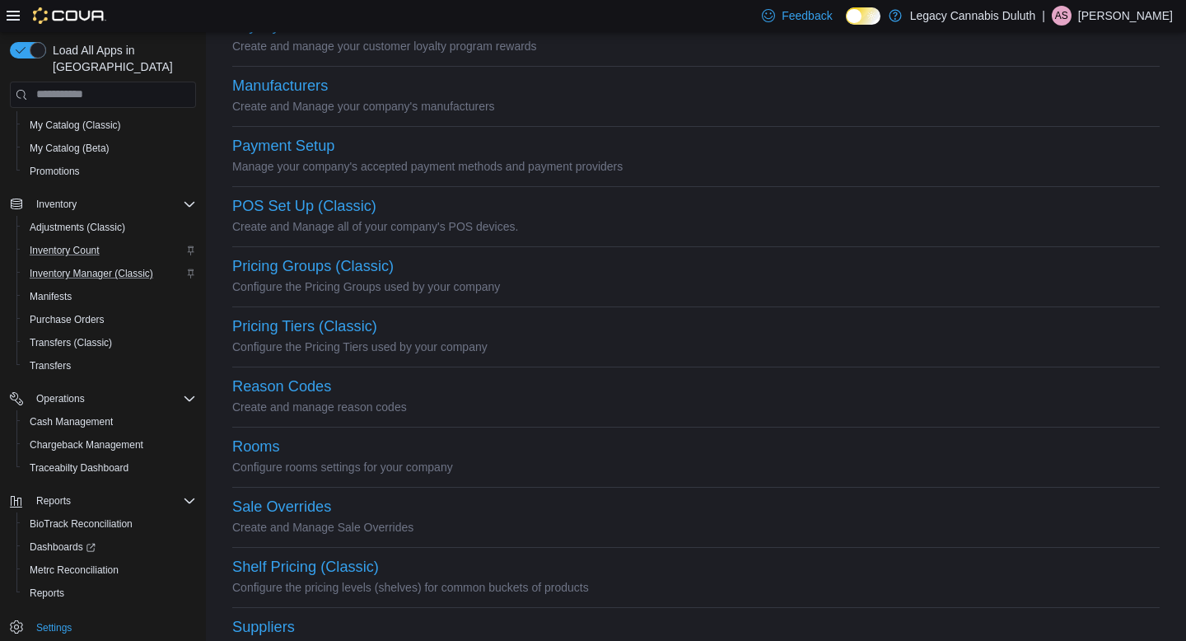
click at [1111, 9] on p "[PERSON_NAME]" at bounding box center [1125, 16] width 95 height 20
click at [1075, 170] on button "Sign Out" at bounding box center [1090, 158] width 152 height 26
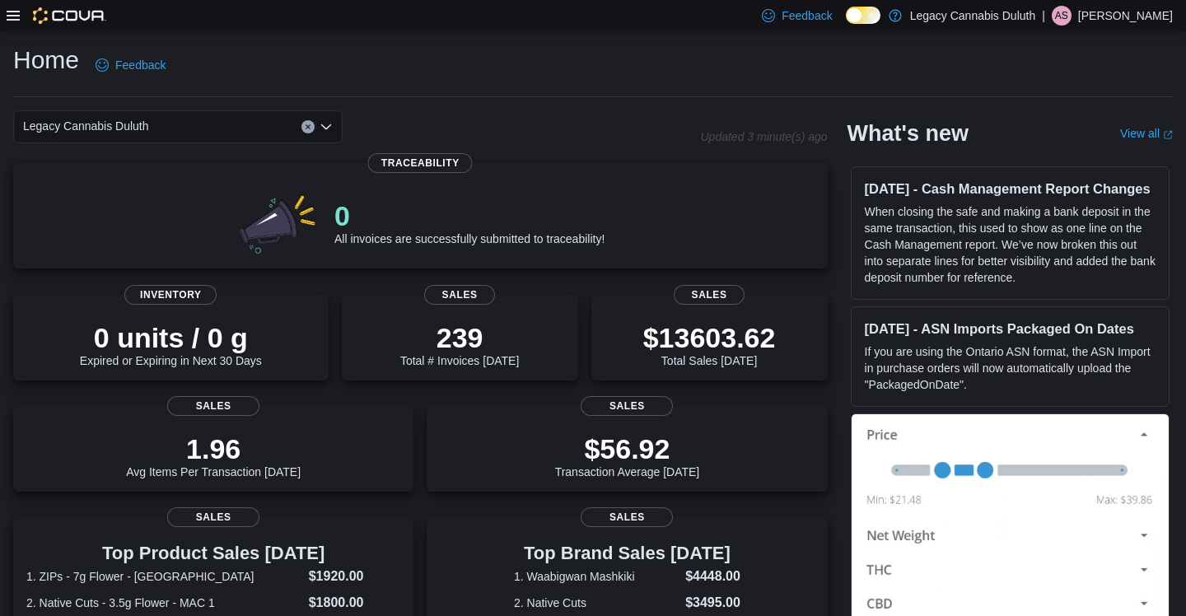
click at [12, 19] on icon at bounding box center [13, 16] width 13 height 10
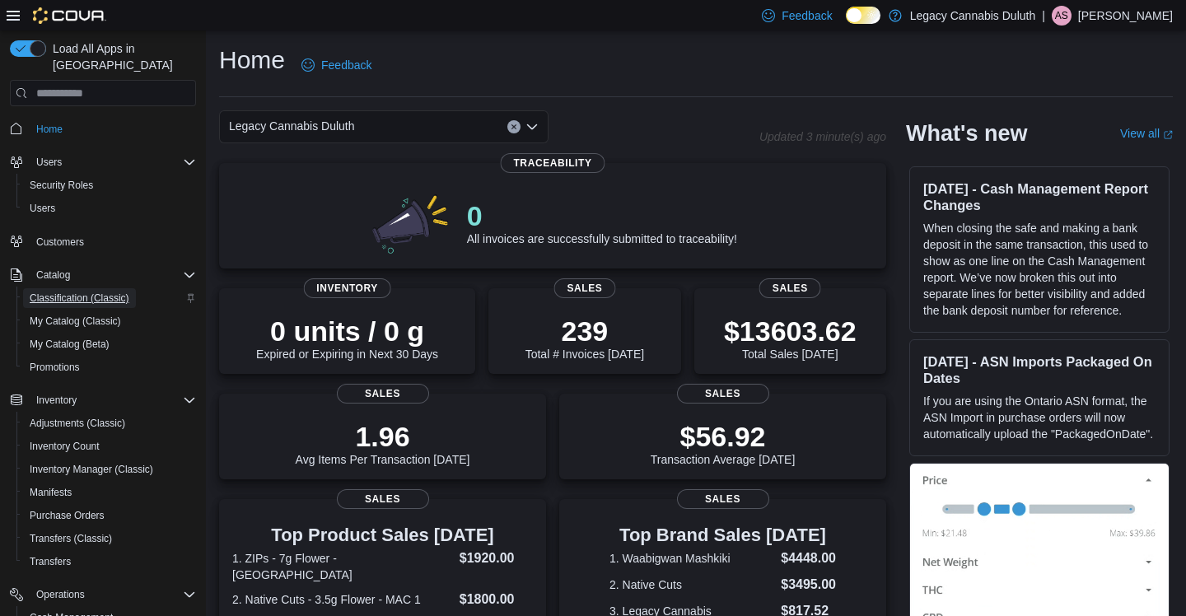
click at [95, 291] on span "Classification (Classic)" at bounding box center [80, 297] width 100 height 13
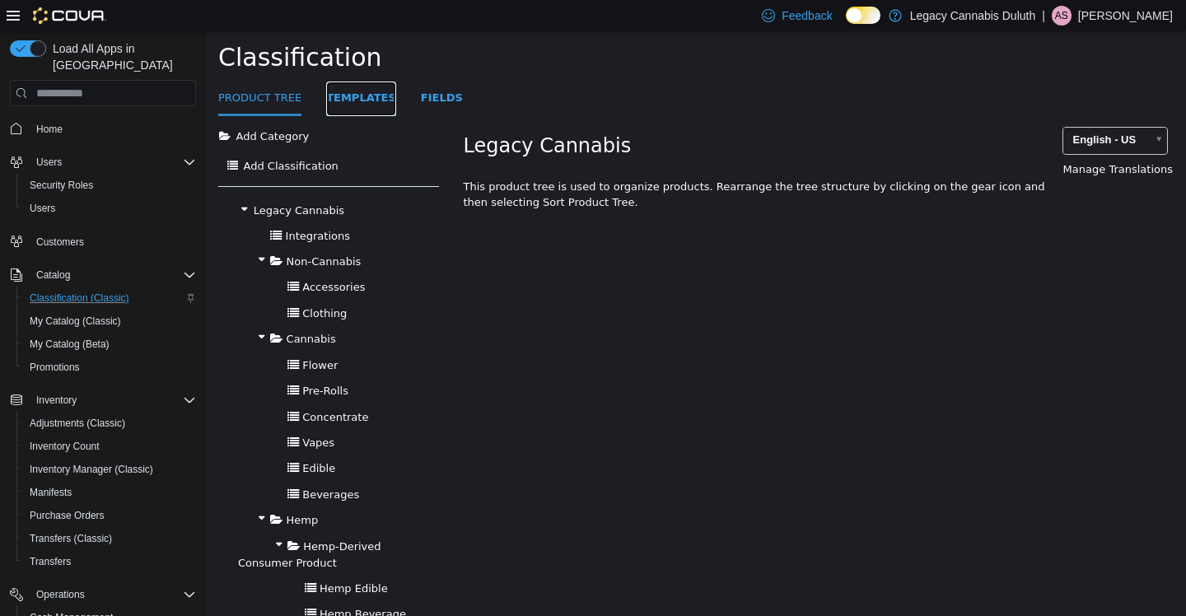
click at [365, 99] on link "Templates" at bounding box center [361, 99] width 70 height 35
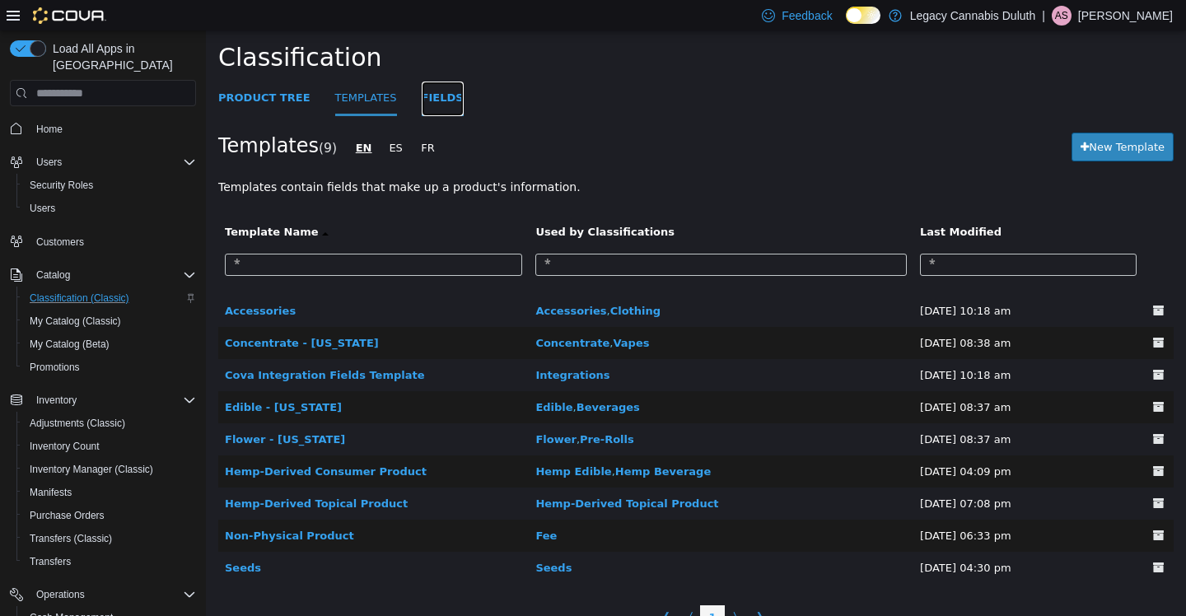
click at [445, 99] on link "Fields" at bounding box center [443, 99] width 42 height 35
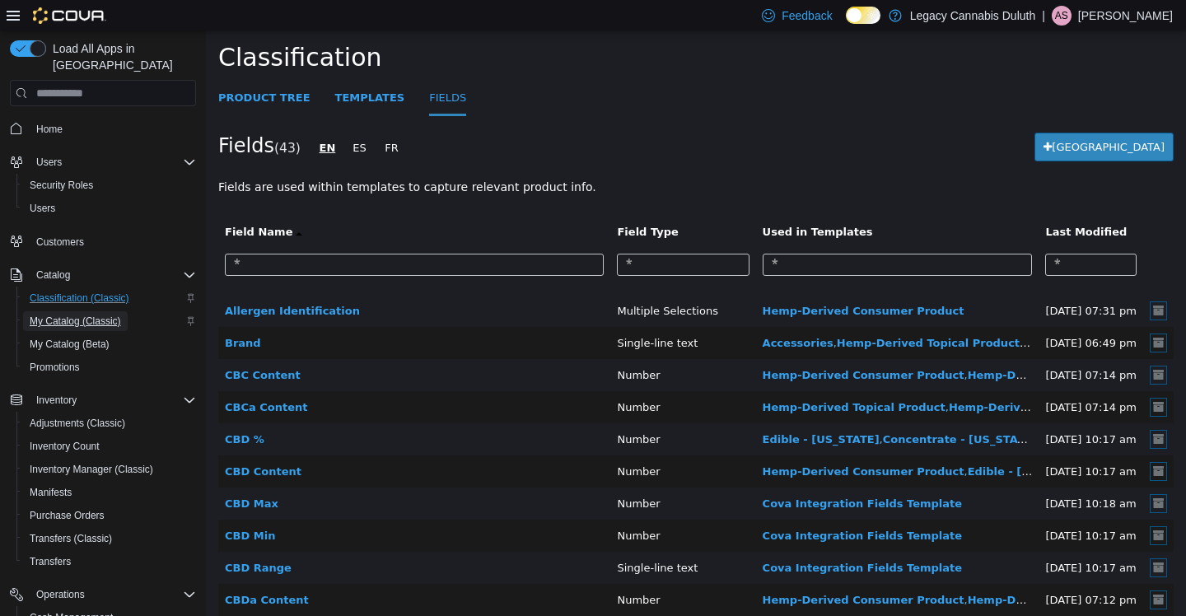
click at [71, 312] on span "My Catalog (Classic)" at bounding box center [75, 321] width 91 height 20
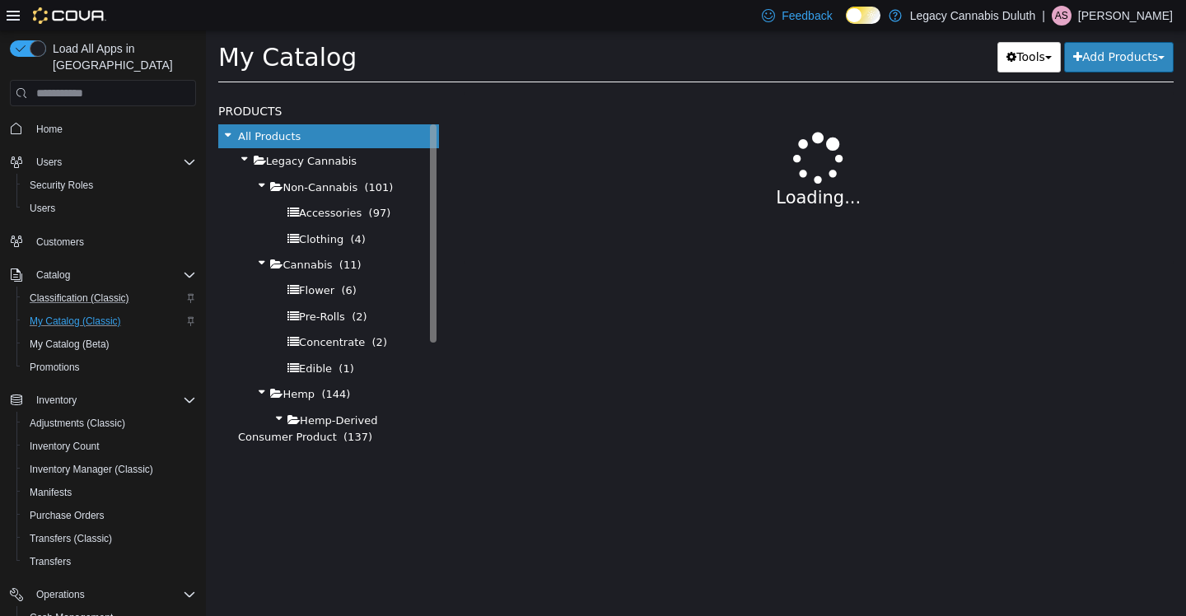
select select "**********"
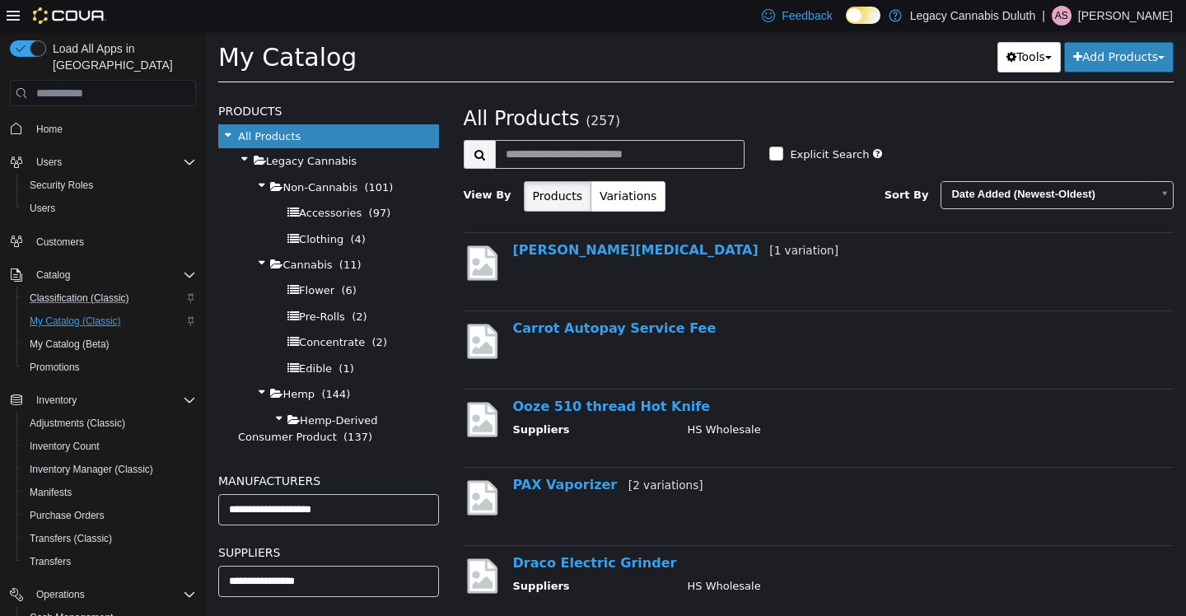
click at [1116, 9] on p "[PERSON_NAME]" at bounding box center [1125, 16] width 95 height 20
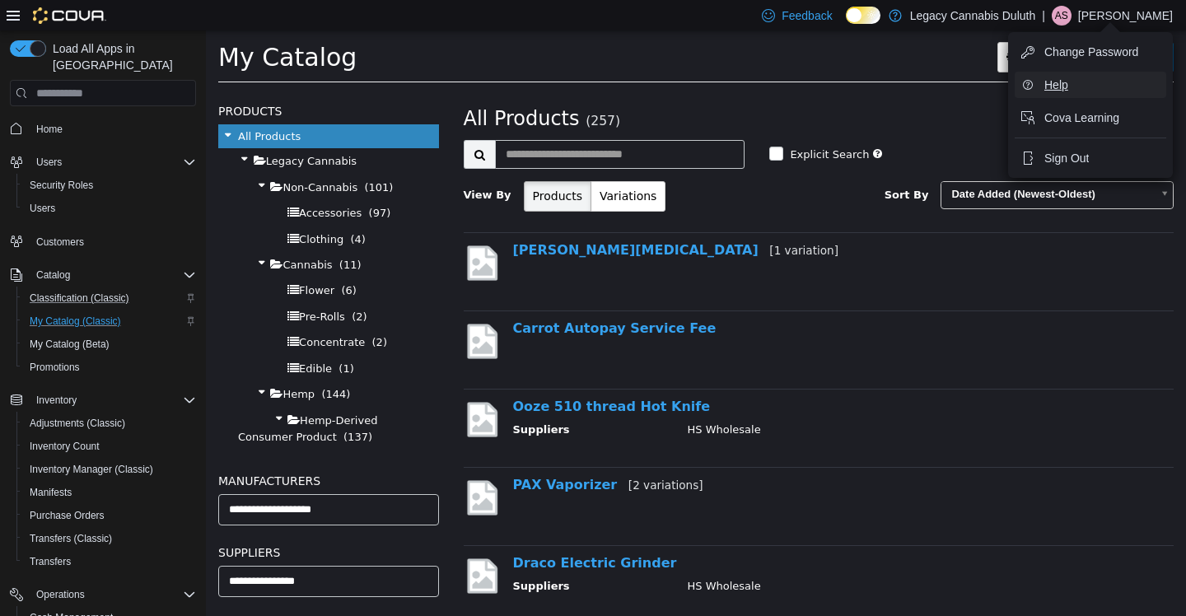
click at [1060, 87] on span "Help" at bounding box center [1056, 85] width 24 height 16
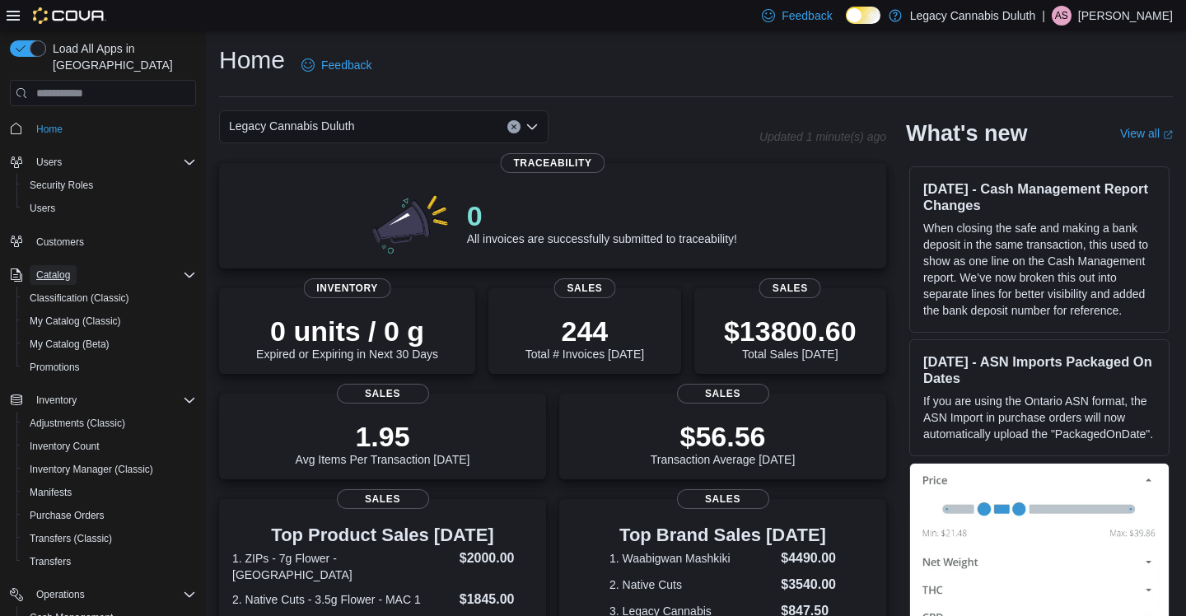
click at [62, 268] on span "Catalog" at bounding box center [53, 274] width 34 height 13
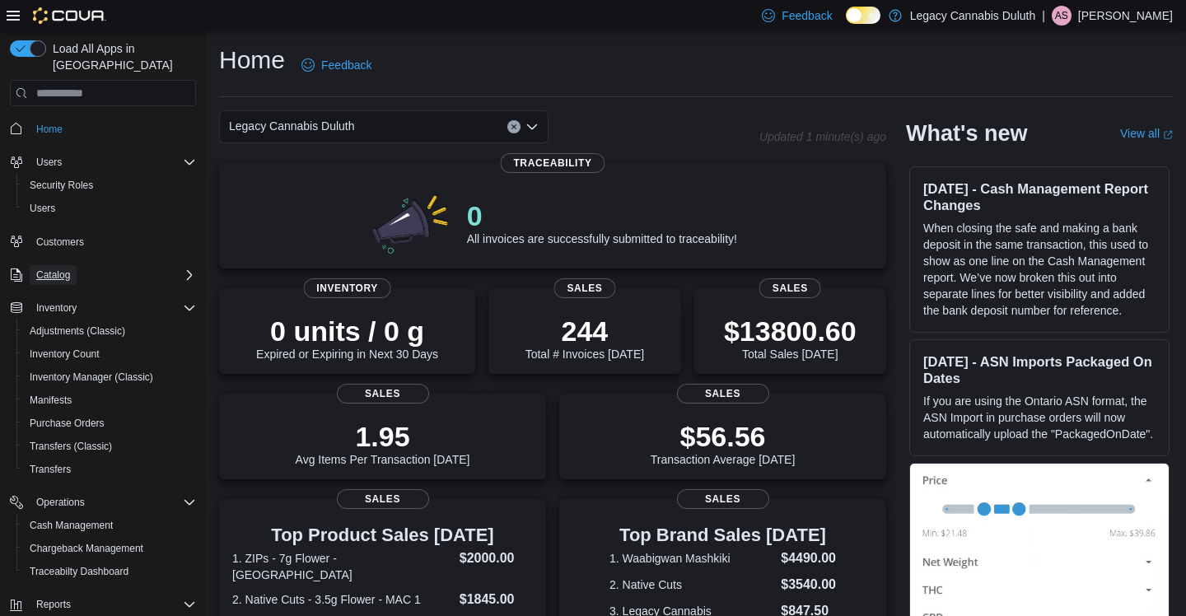
click at [62, 268] on span "Catalog" at bounding box center [53, 274] width 34 height 13
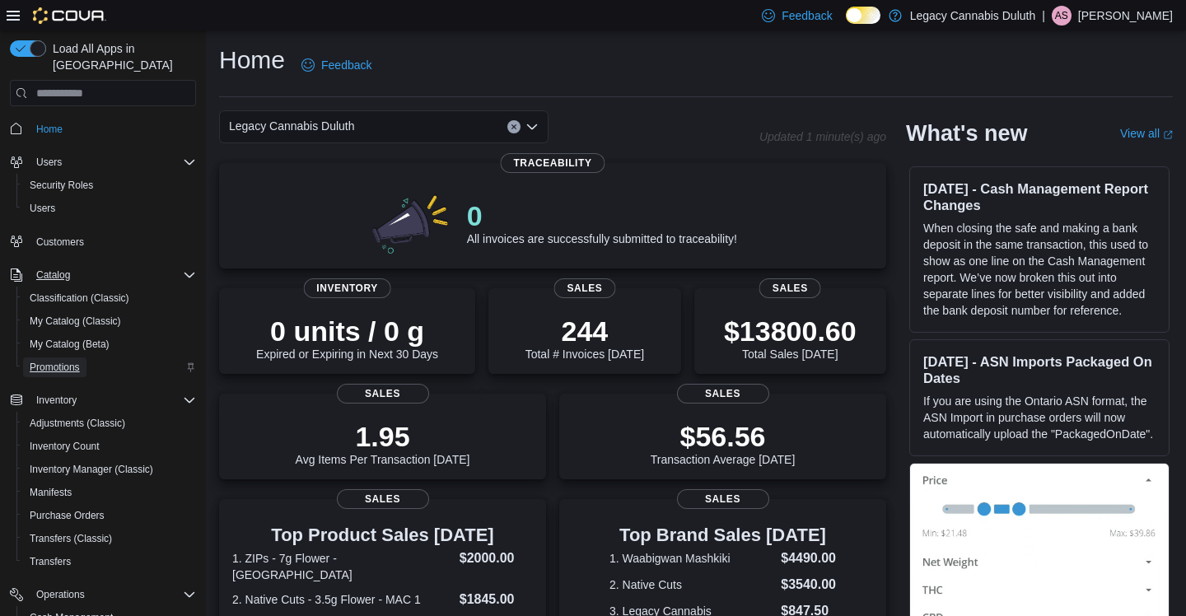
click at [69, 361] on span "Promotions" at bounding box center [55, 367] width 50 height 13
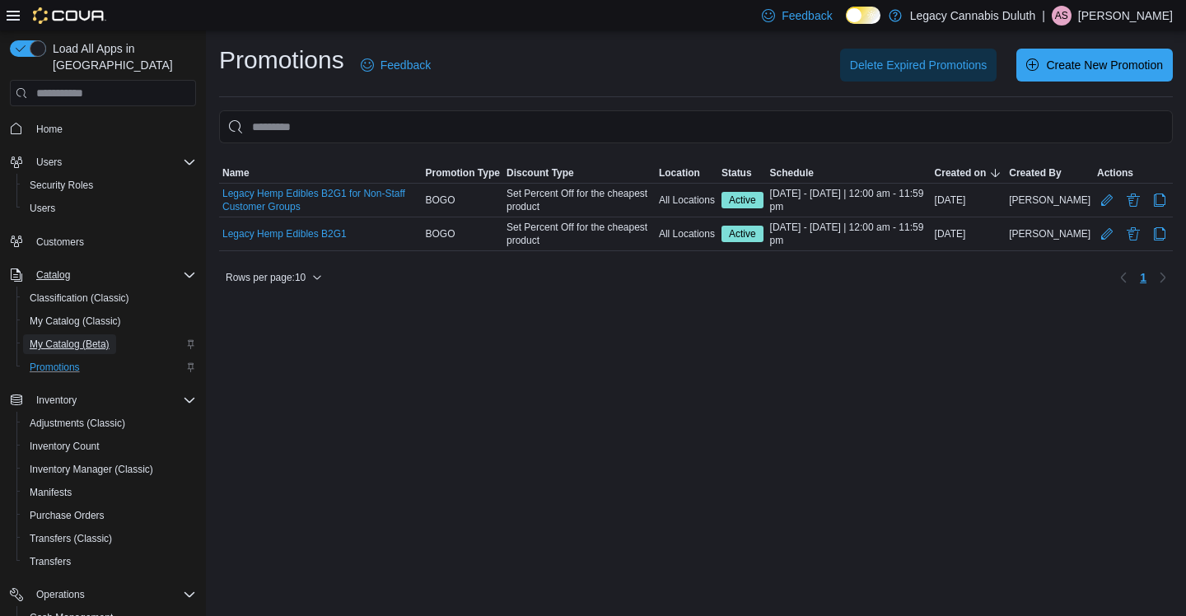
click at [63, 338] on span "My Catalog (Beta)" at bounding box center [70, 344] width 80 height 13
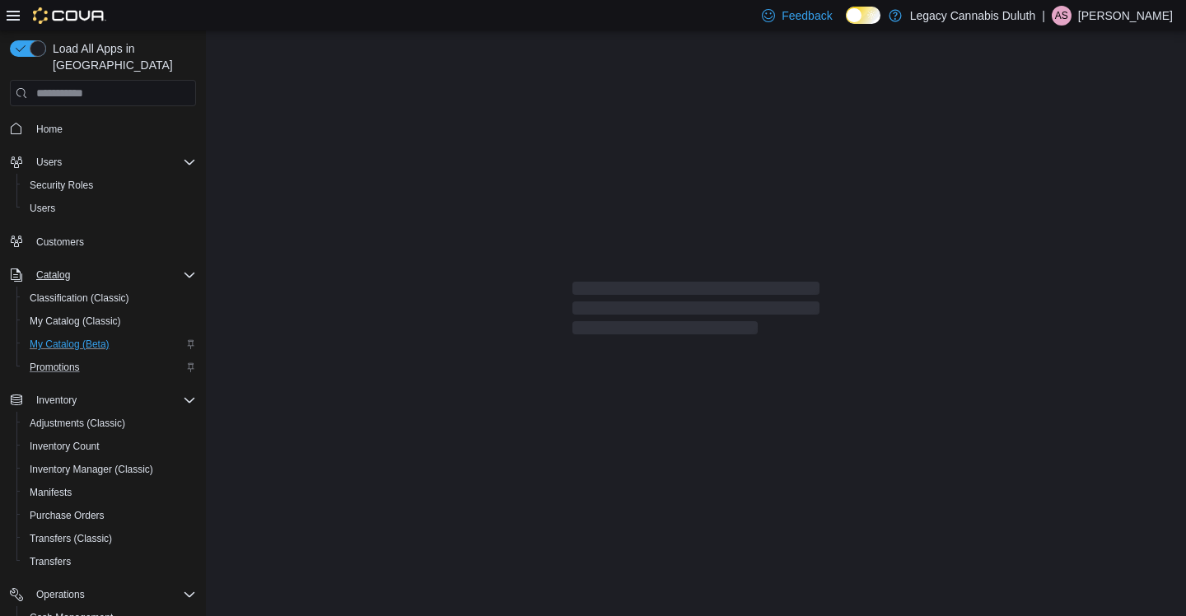
select select "**********"
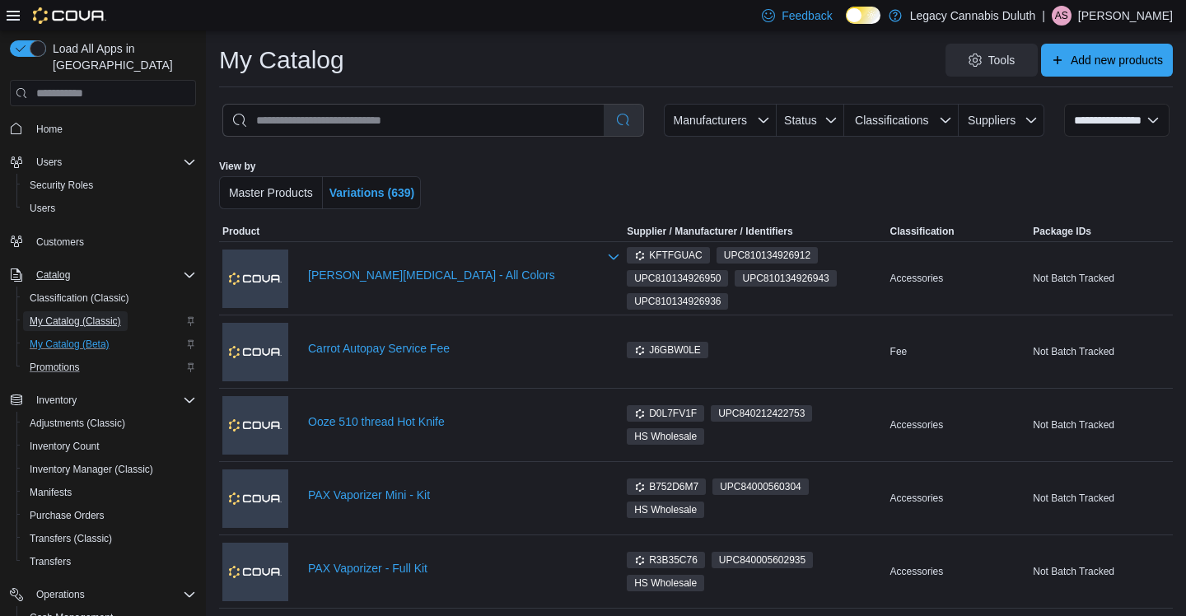
click at [66, 311] on span "My Catalog (Classic)" at bounding box center [75, 321] width 91 height 20
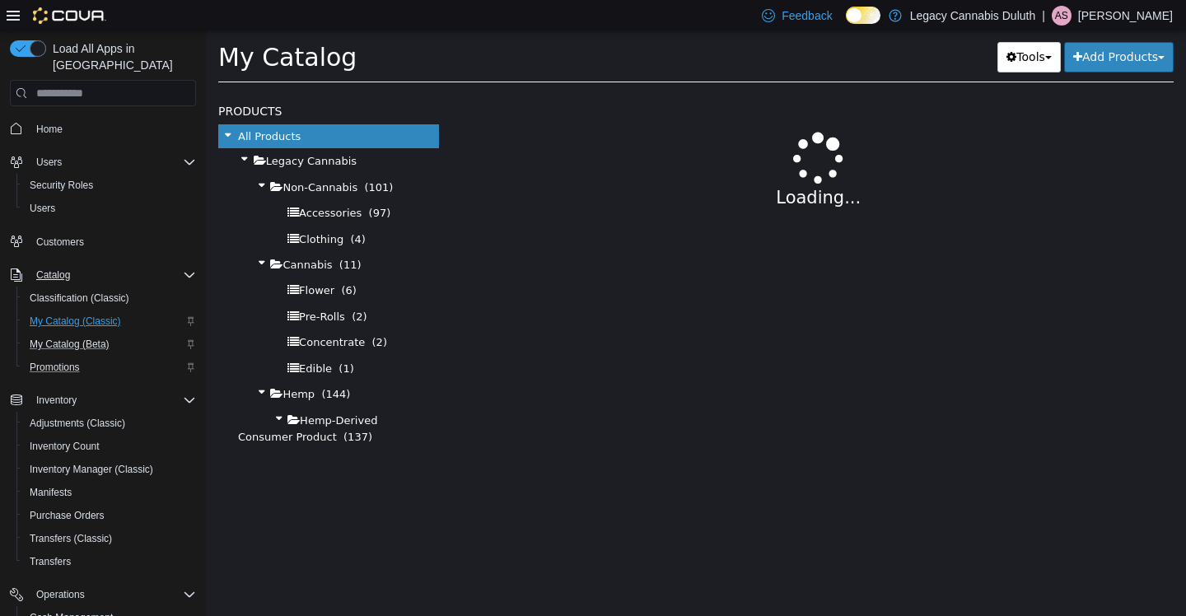
select select "**********"
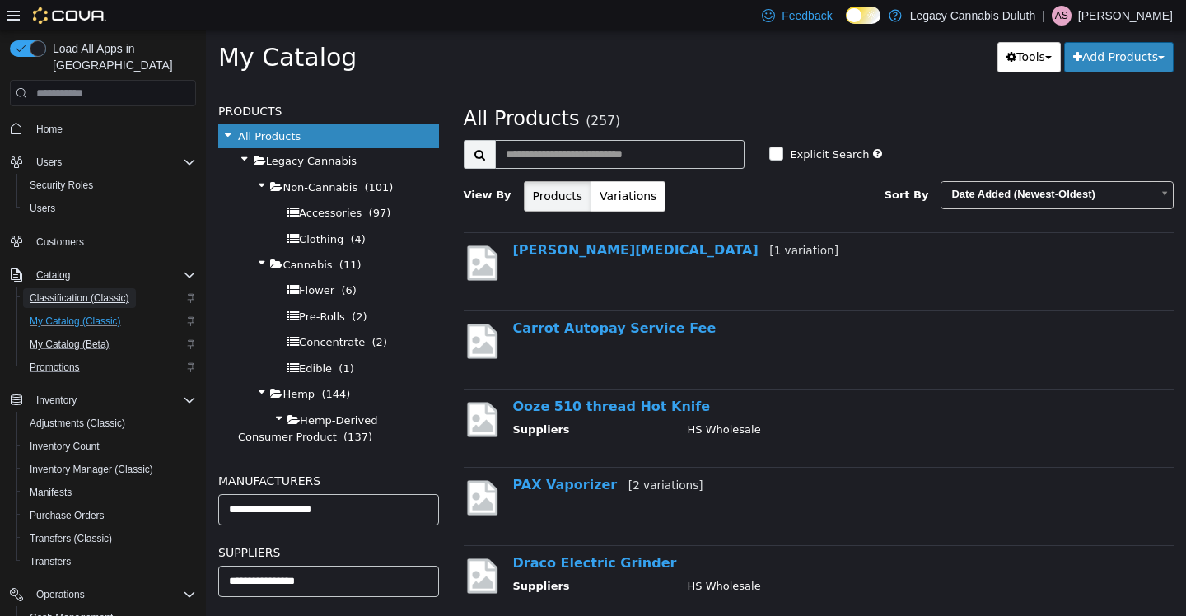
click at [69, 291] on span "Classification (Classic)" at bounding box center [80, 298] width 100 height 20
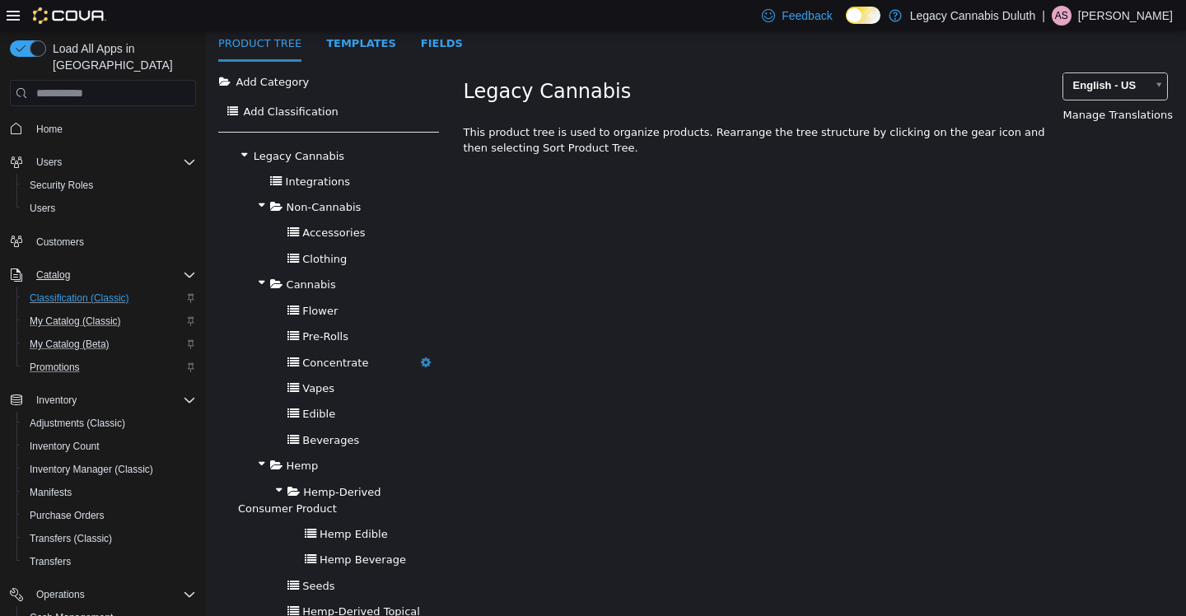
scroll to position [58, 0]
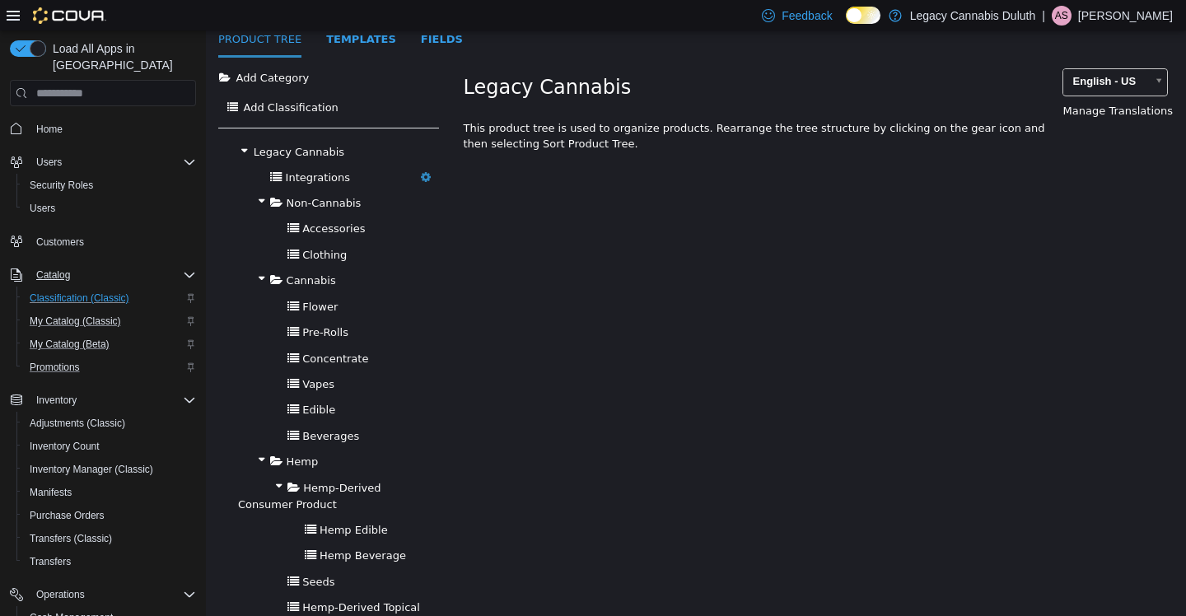
click at [428, 171] on icon "button" at bounding box center [426, 177] width 10 height 12
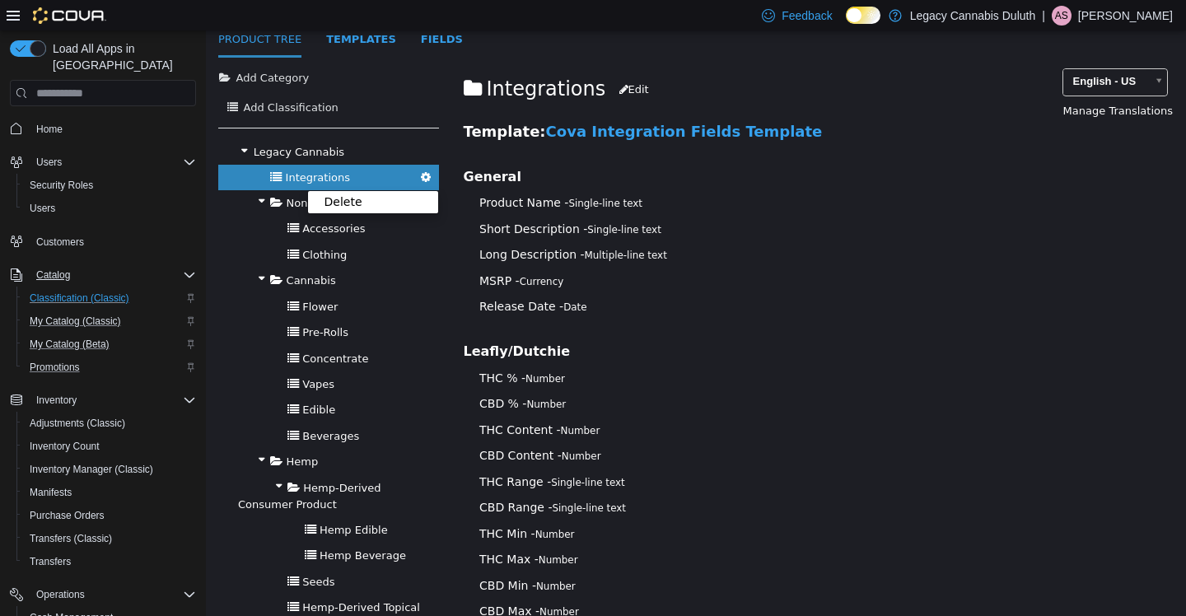
click at [795, 307] on p "Release Date - Date" at bounding box center [764, 306] width 571 height 17
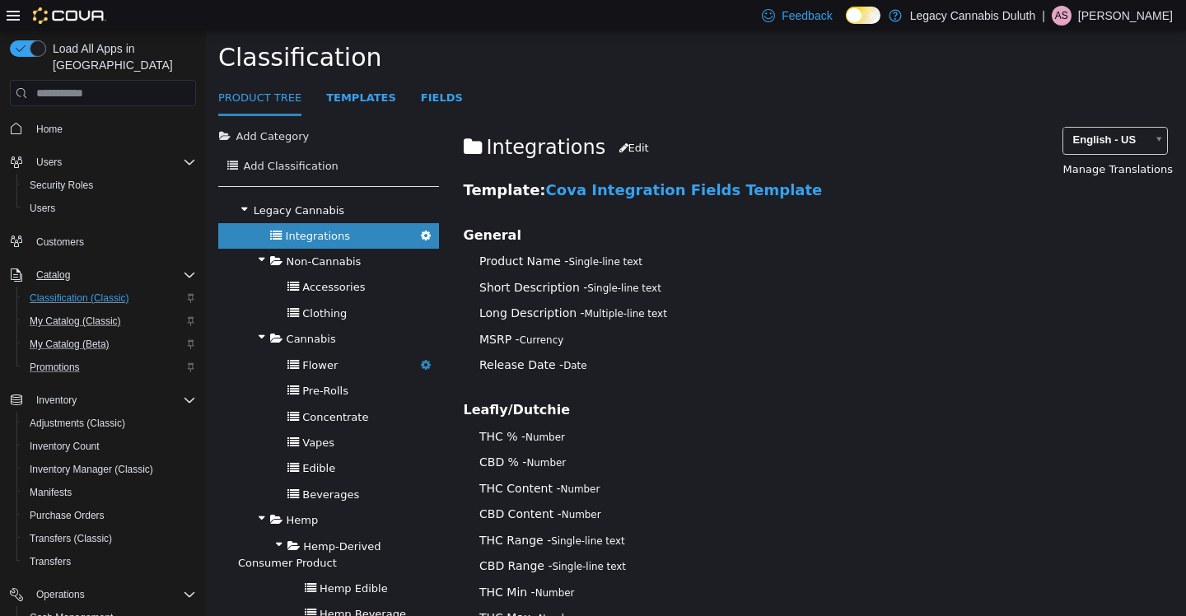
click at [314, 359] on span "Flower" at bounding box center [319, 365] width 35 height 12
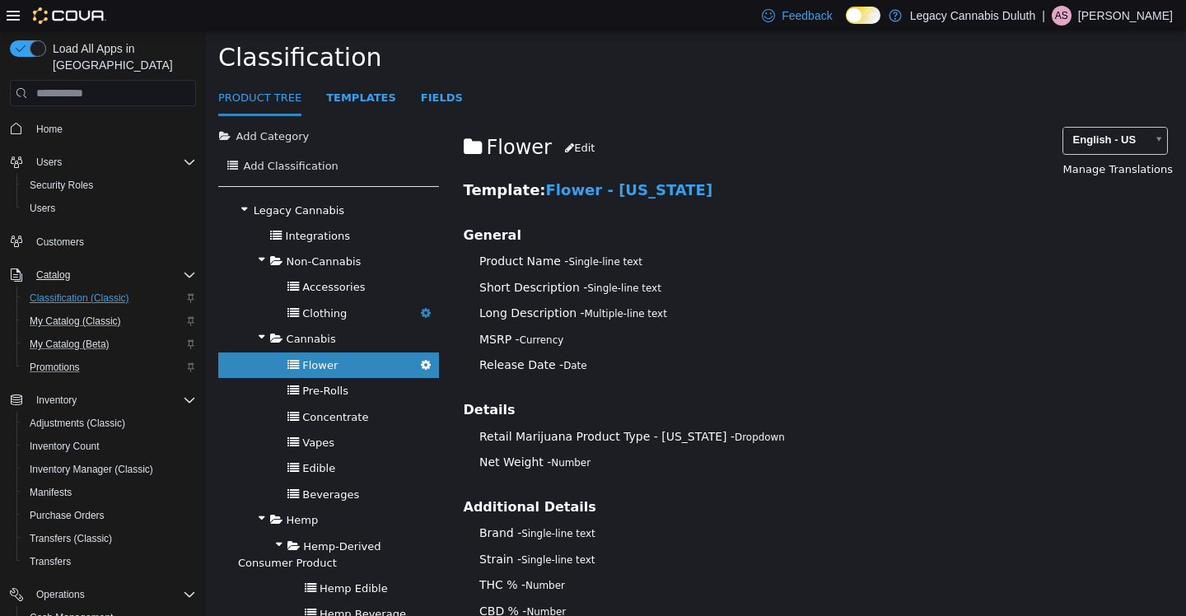
click at [327, 307] on span "Clothing" at bounding box center [324, 313] width 44 height 12
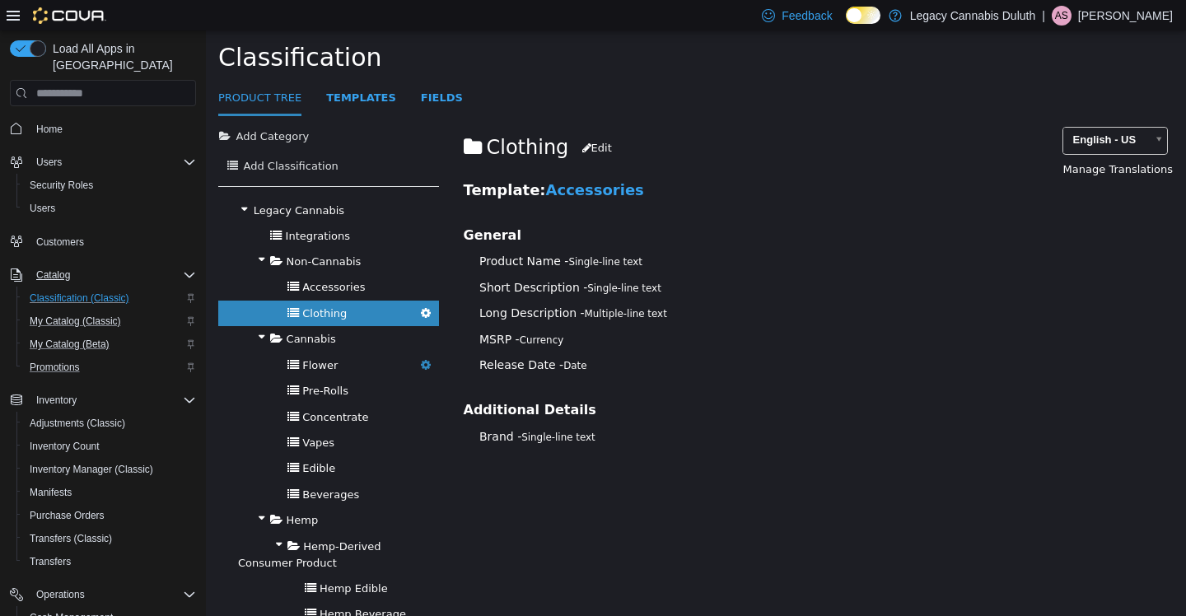
click at [317, 359] on span "Flower" at bounding box center [319, 365] width 35 height 12
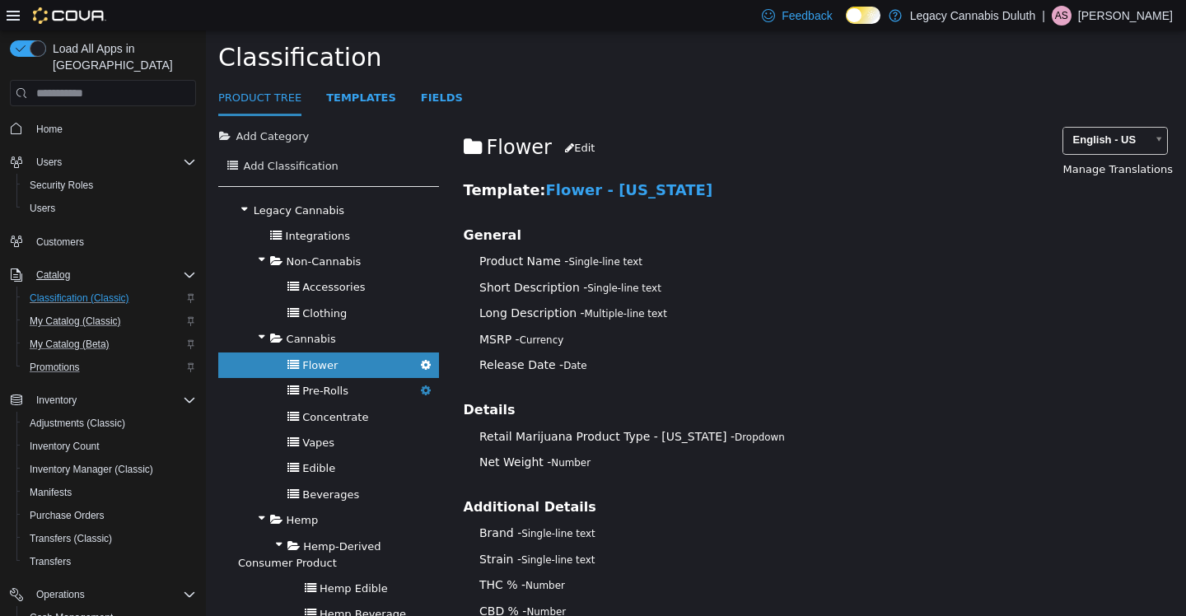
click at [326, 378] on div "Pre-Rolls [GEOGRAPHIC_DATA]" at bounding box center [328, 391] width 221 height 26
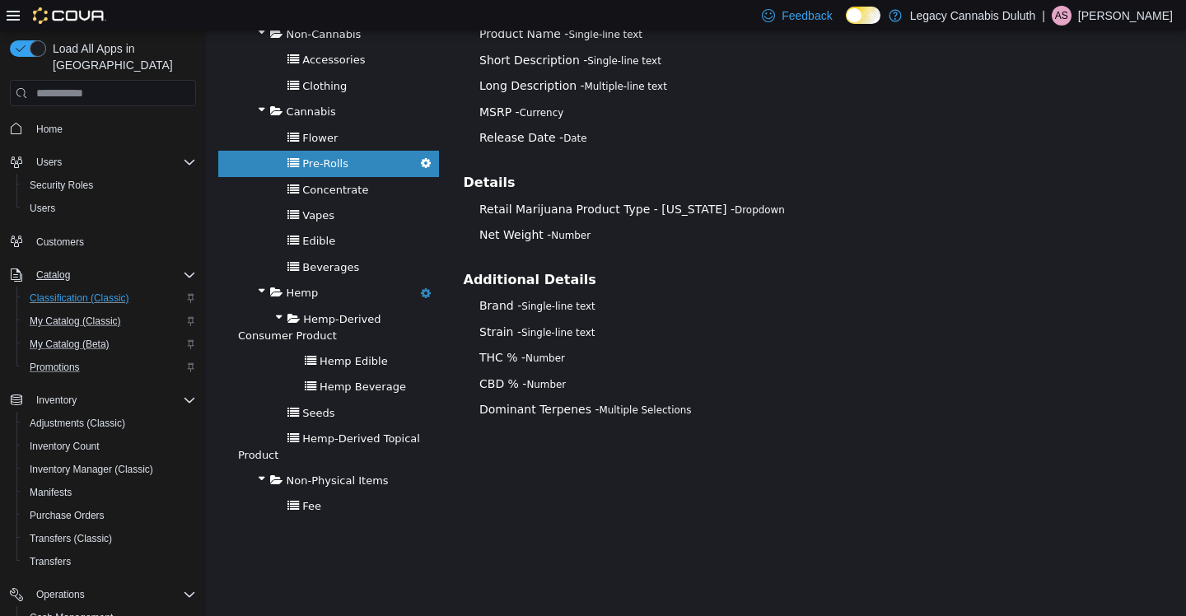
scroll to position [234, 0]
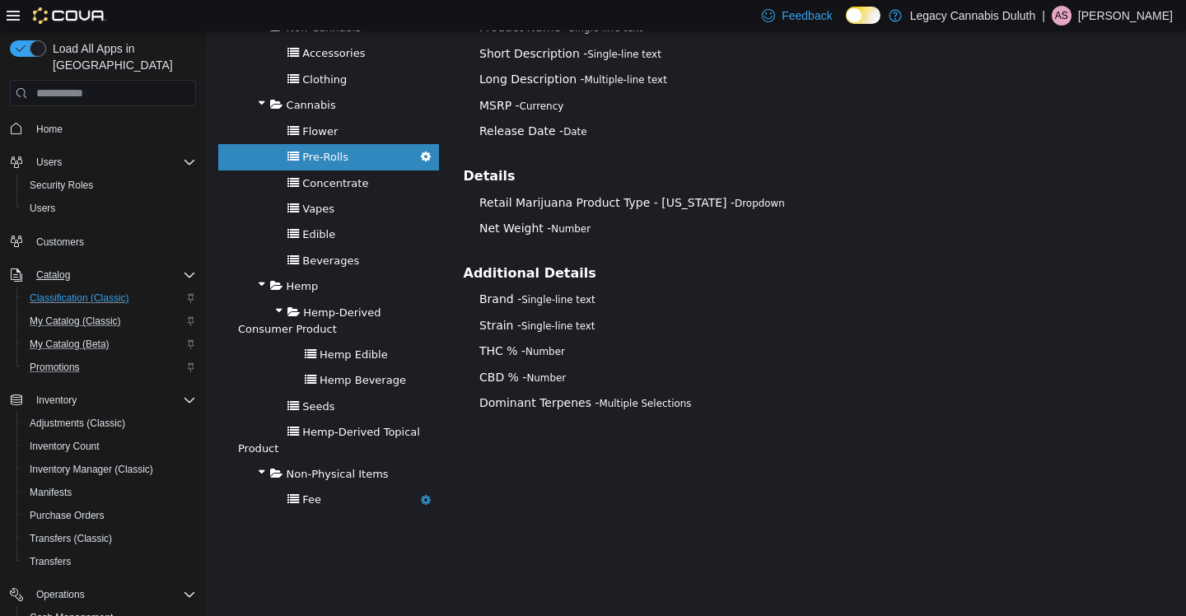
click at [306, 493] on span "Fee" at bounding box center [311, 499] width 19 height 12
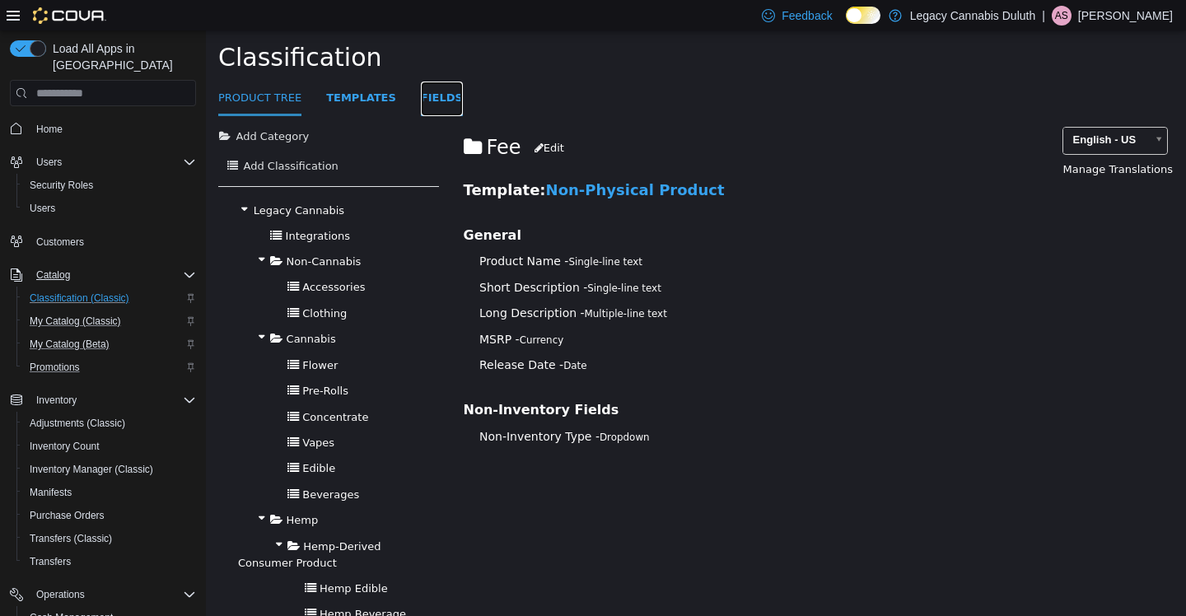
click at [447, 105] on link "Fields" at bounding box center [442, 99] width 42 height 35
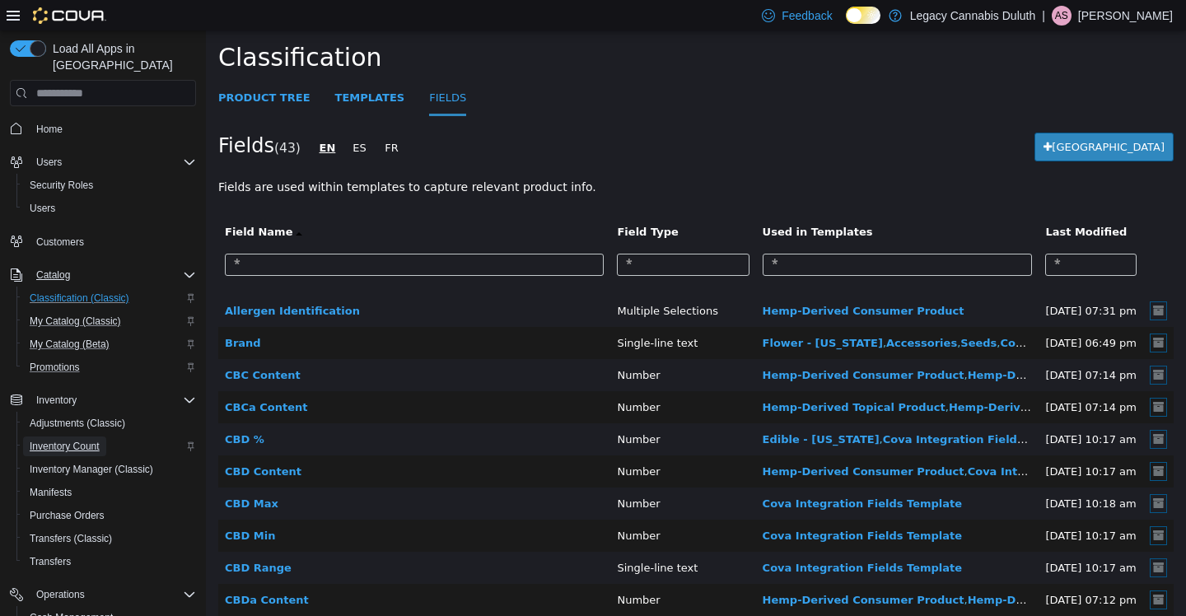
click at [63, 440] on span "Inventory Count" at bounding box center [65, 446] width 70 height 13
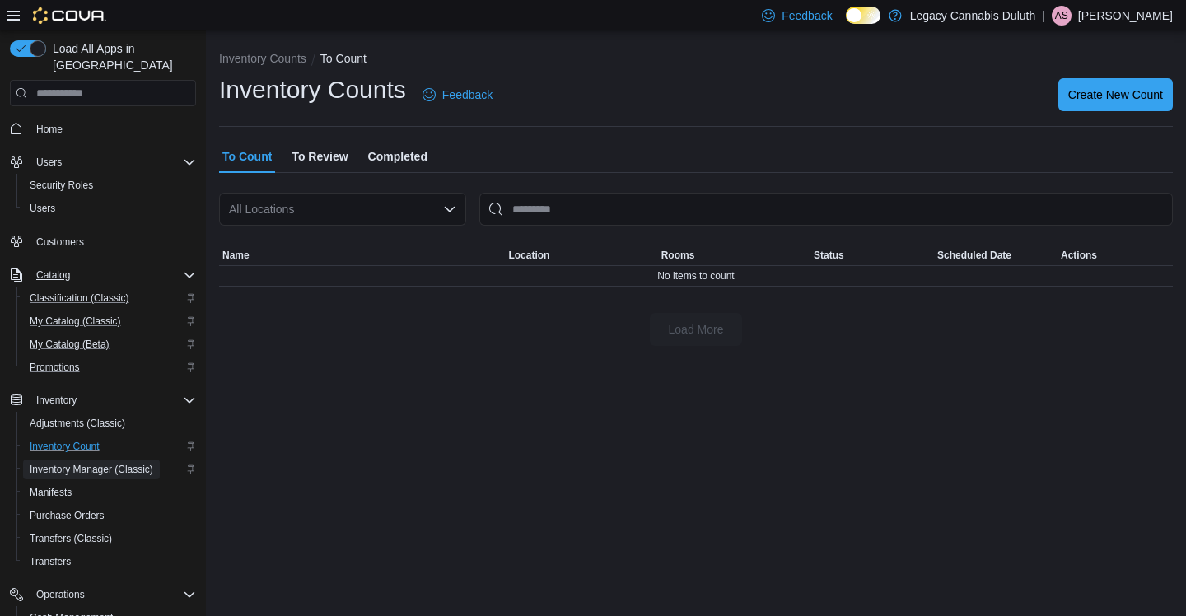
click at [62, 463] on span "Inventory Manager (Classic)" at bounding box center [92, 469] width 124 height 13
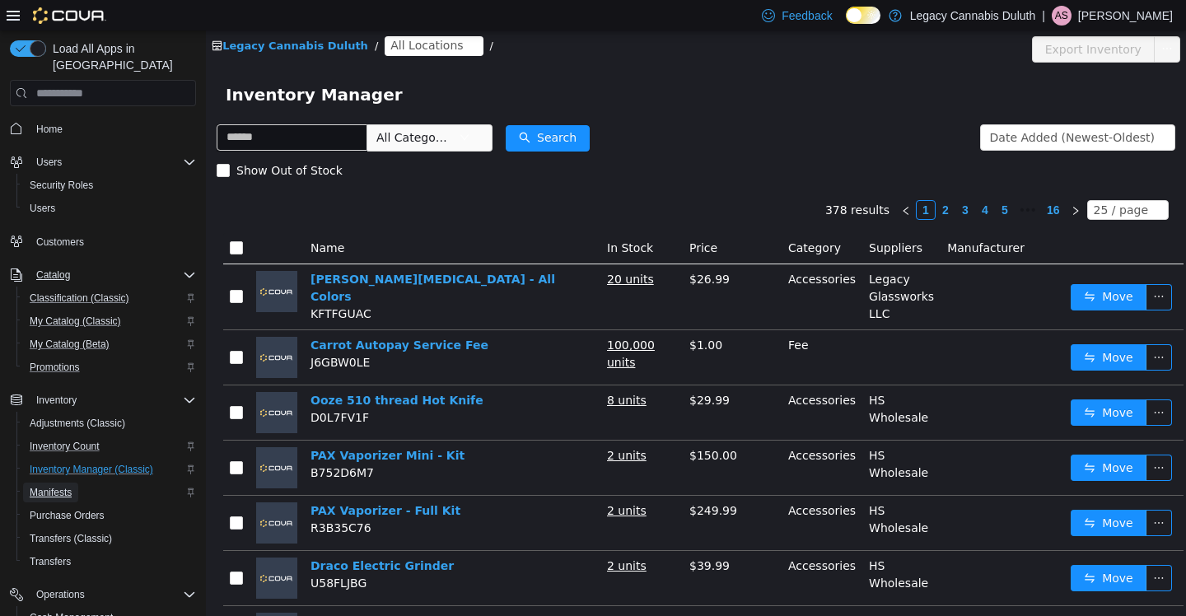
click at [57, 486] on span "Manifests" at bounding box center [51, 492] width 42 height 13
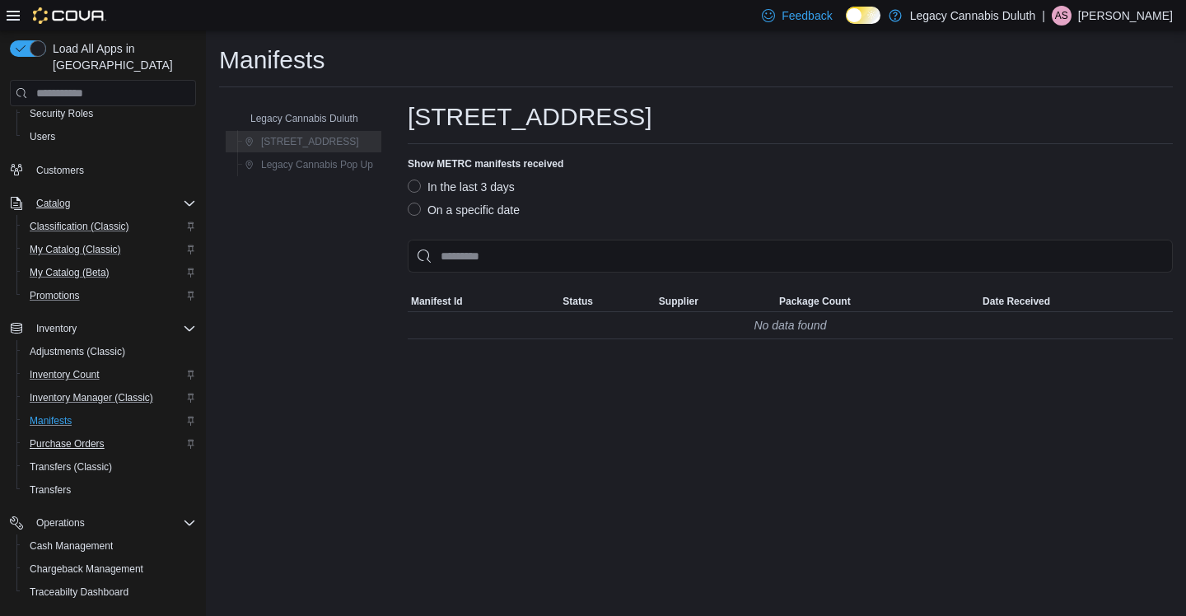
scroll to position [76, 0]
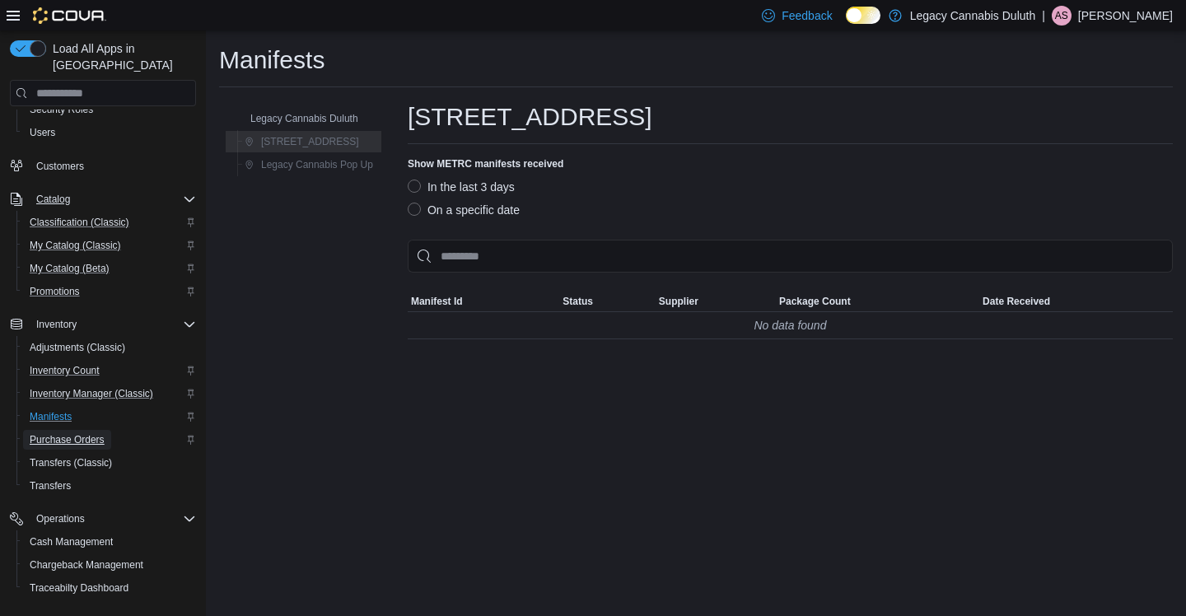
click at [63, 433] on span "Purchase Orders" at bounding box center [67, 439] width 75 height 13
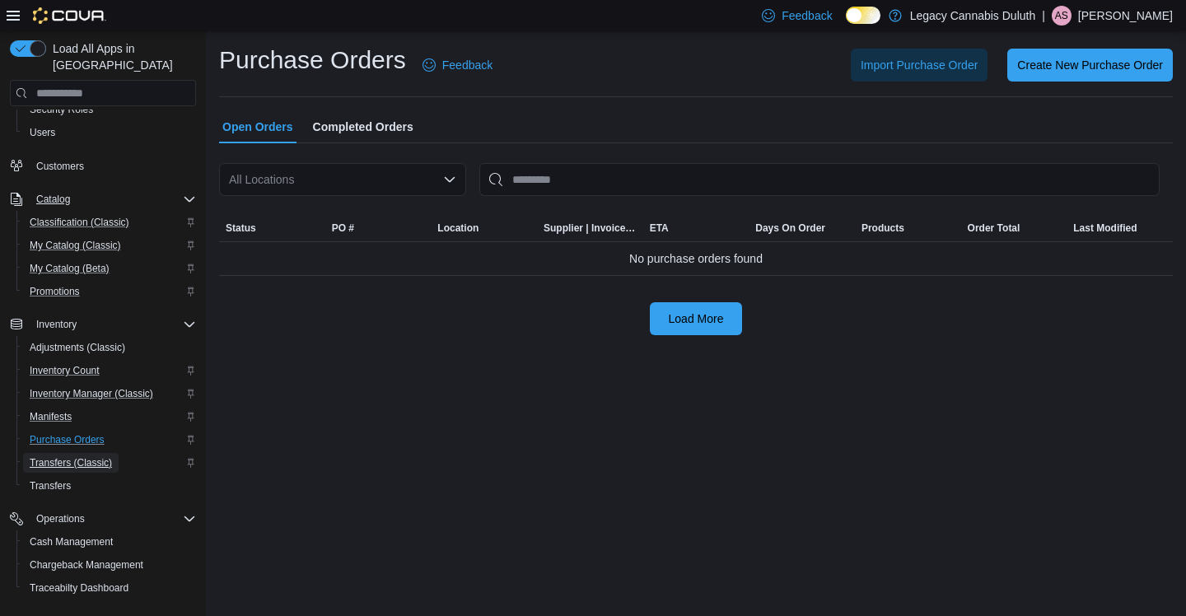
click at [58, 456] on span "Transfers (Classic)" at bounding box center [71, 462] width 82 height 13
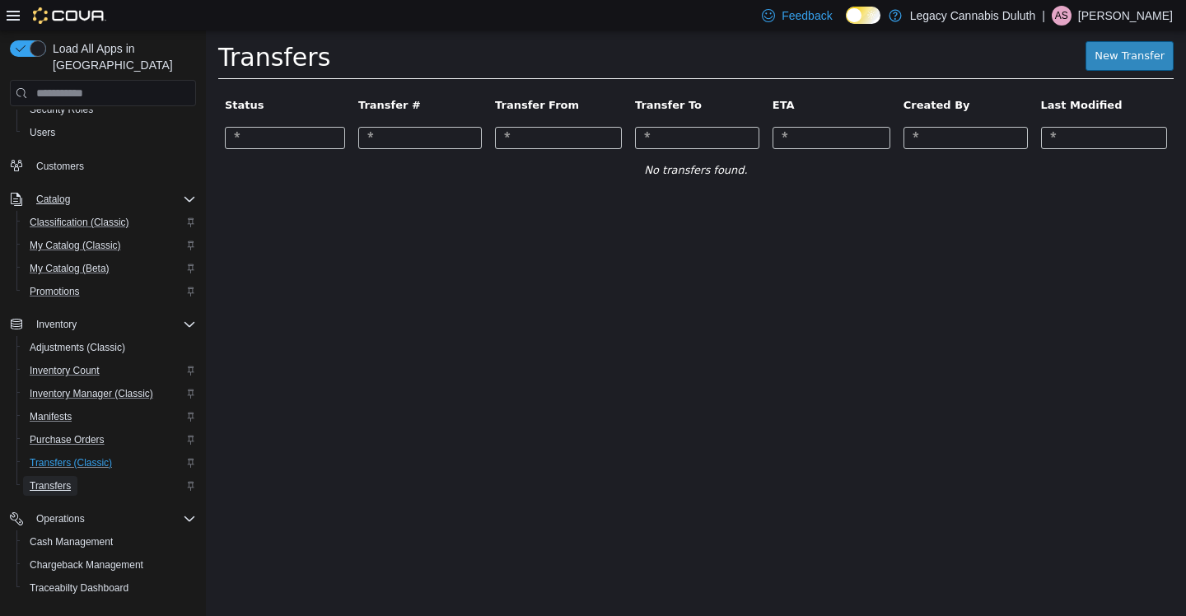
click at [47, 479] on span "Transfers" at bounding box center [50, 485] width 41 height 13
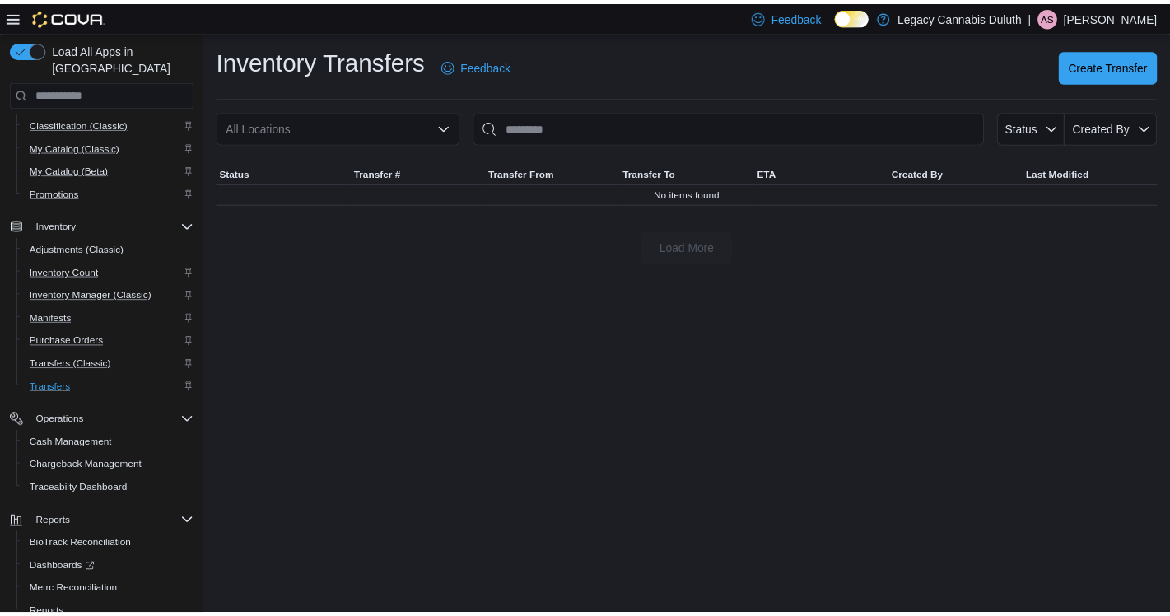
scroll to position [219, 0]
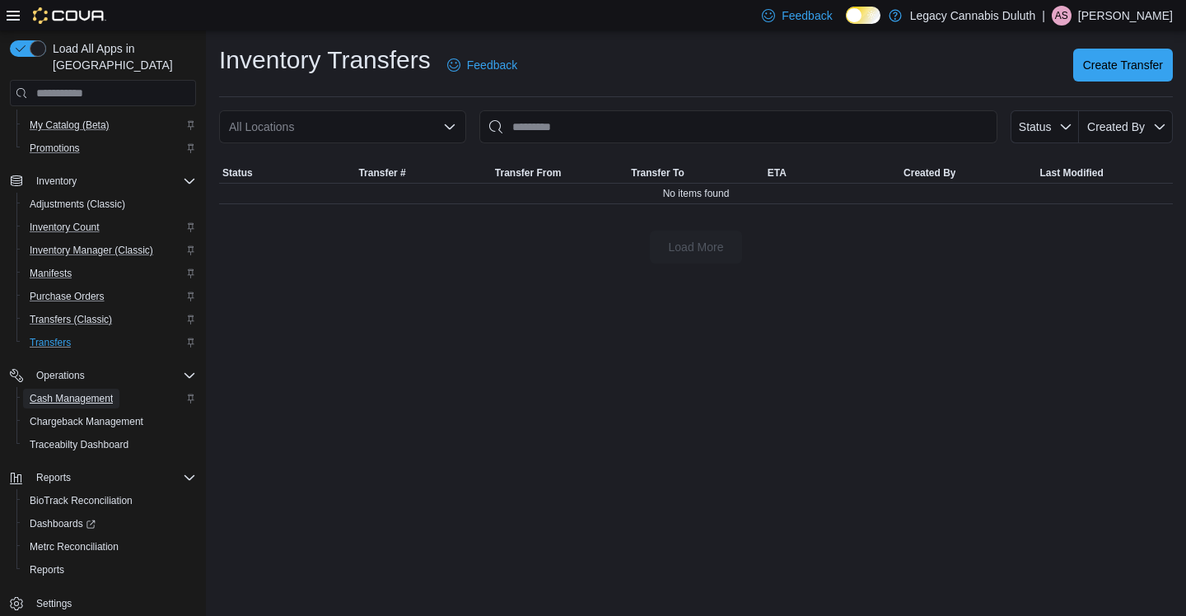
click at [55, 392] on span "Cash Management" at bounding box center [71, 398] width 83 height 13
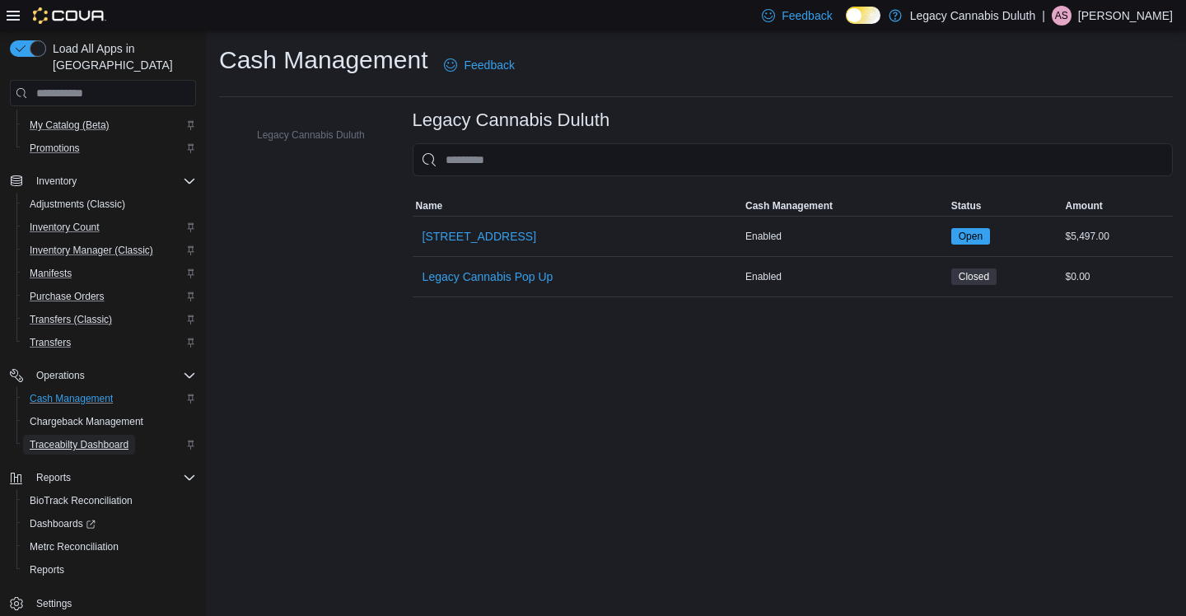
click at [59, 438] on span "Traceabilty Dashboard" at bounding box center [79, 444] width 99 height 13
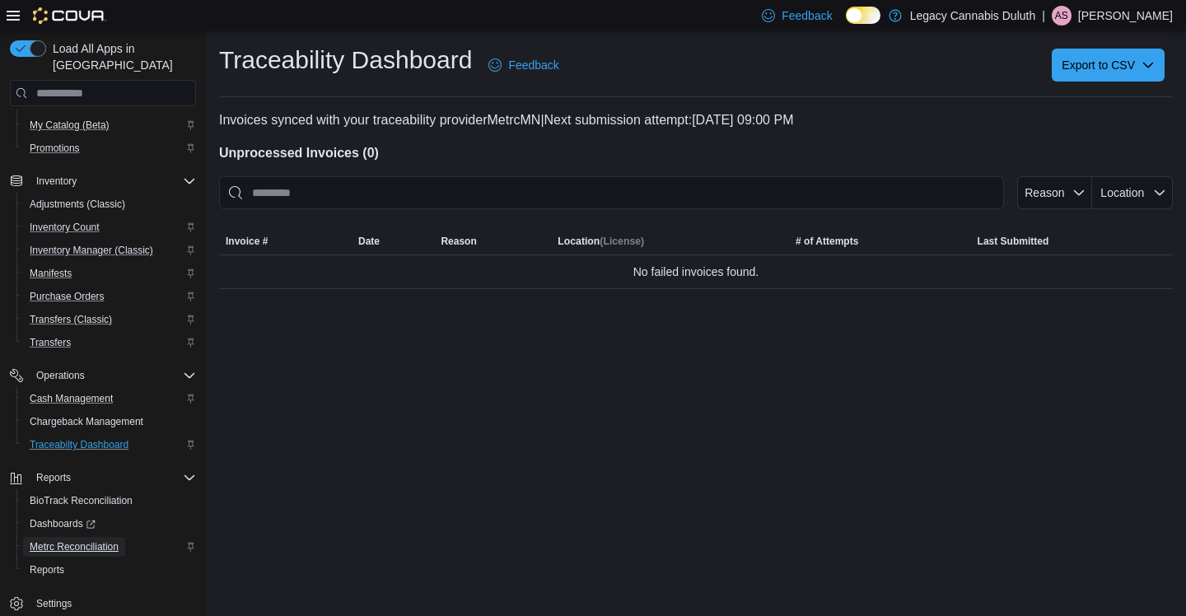
click at [65, 540] on span "Metrc Reconciliation" at bounding box center [74, 546] width 89 height 13
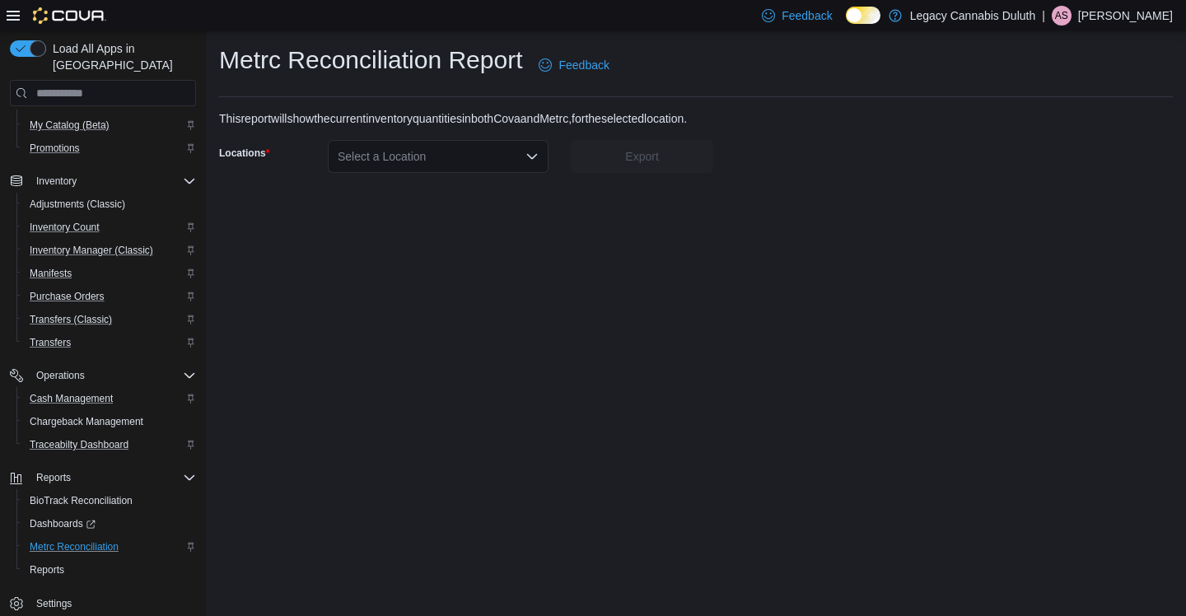
click at [495, 174] on div "Metrc Reconciliation Report Feedback This report will show the current inventor…" at bounding box center [696, 108] width 980 height 156
click at [506, 160] on div "Select a Location" at bounding box center [438, 156] width 221 height 33
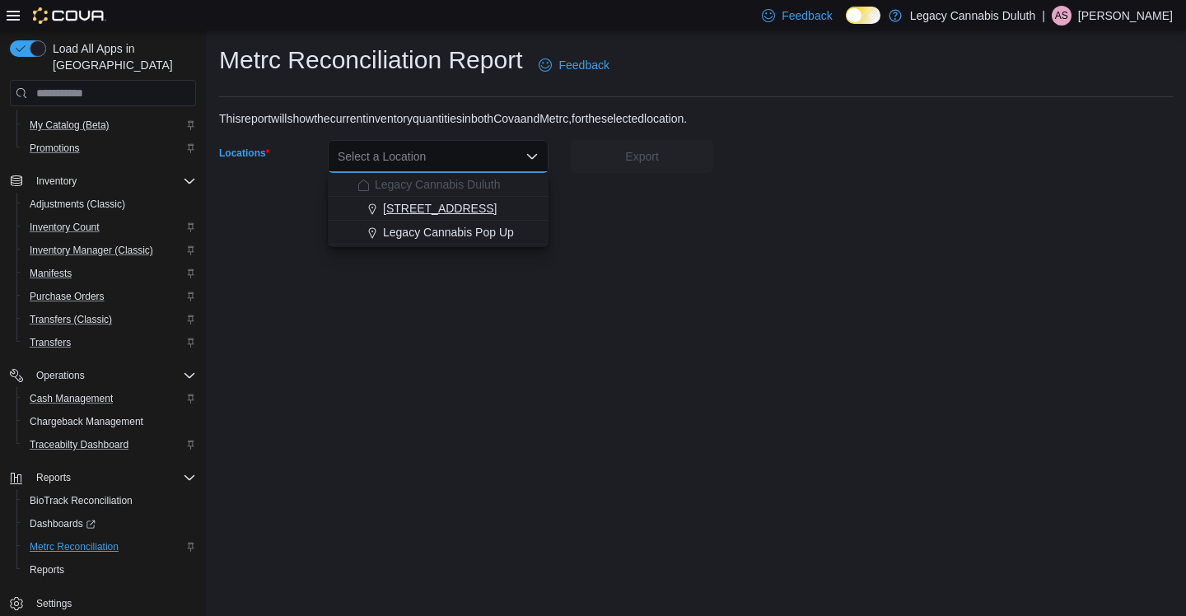
click at [502, 204] on div "[STREET_ADDRESS]" at bounding box center [447, 208] width 181 height 16
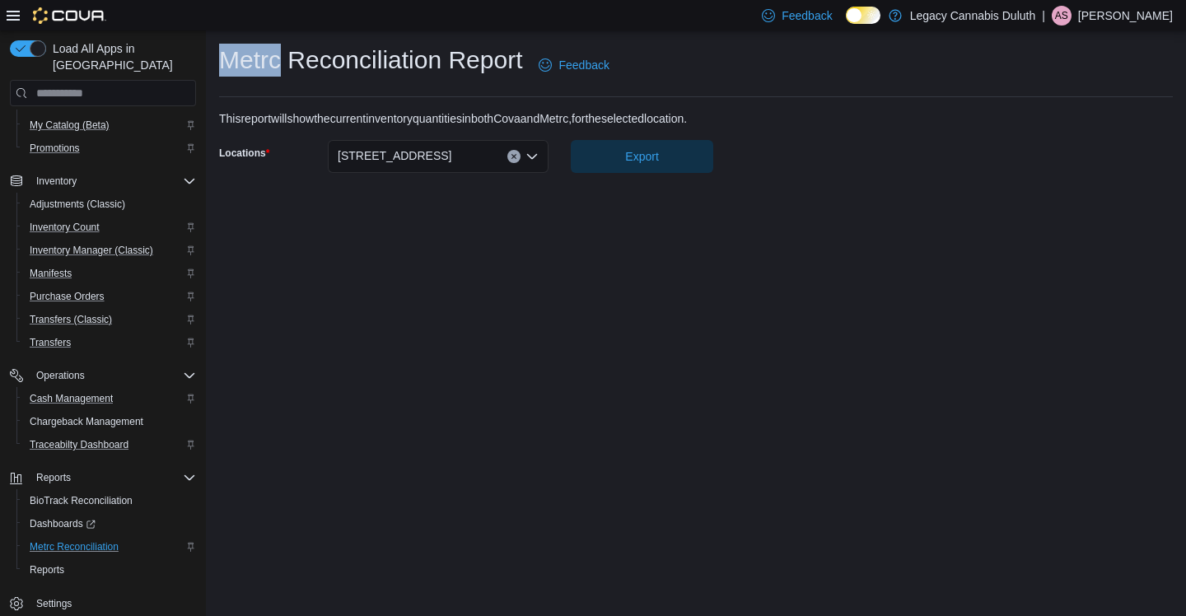
drag, startPoint x: 283, startPoint y: 60, endPoint x: 217, endPoint y: 54, distance: 66.1
click at [217, 54] on div "Metrc Reconciliation Report Feedback This report will show the current inventor…" at bounding box center [696, 108] width 980 height 156
copy h1 "Metrc"
